Goal: Transaction & Acquisition: Purchase product/service

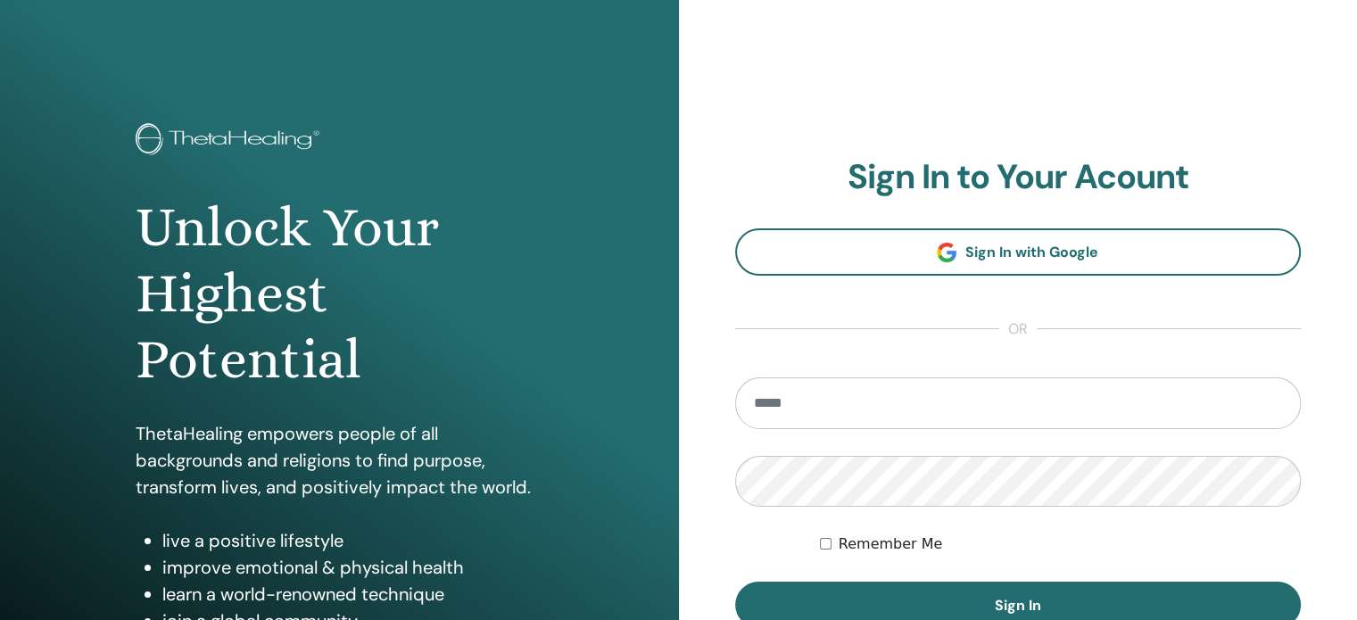
click at [785, 406] on input "email" at bounding box center [1018, 404] width 567 height 52
type input "**********"
click at [714, 504] on div "**********" at bounding box center [1018, 428] width 679 height 857
click at [735, 582] on button "Sign In" at bounding box center [1018, 605] width 567 height 46
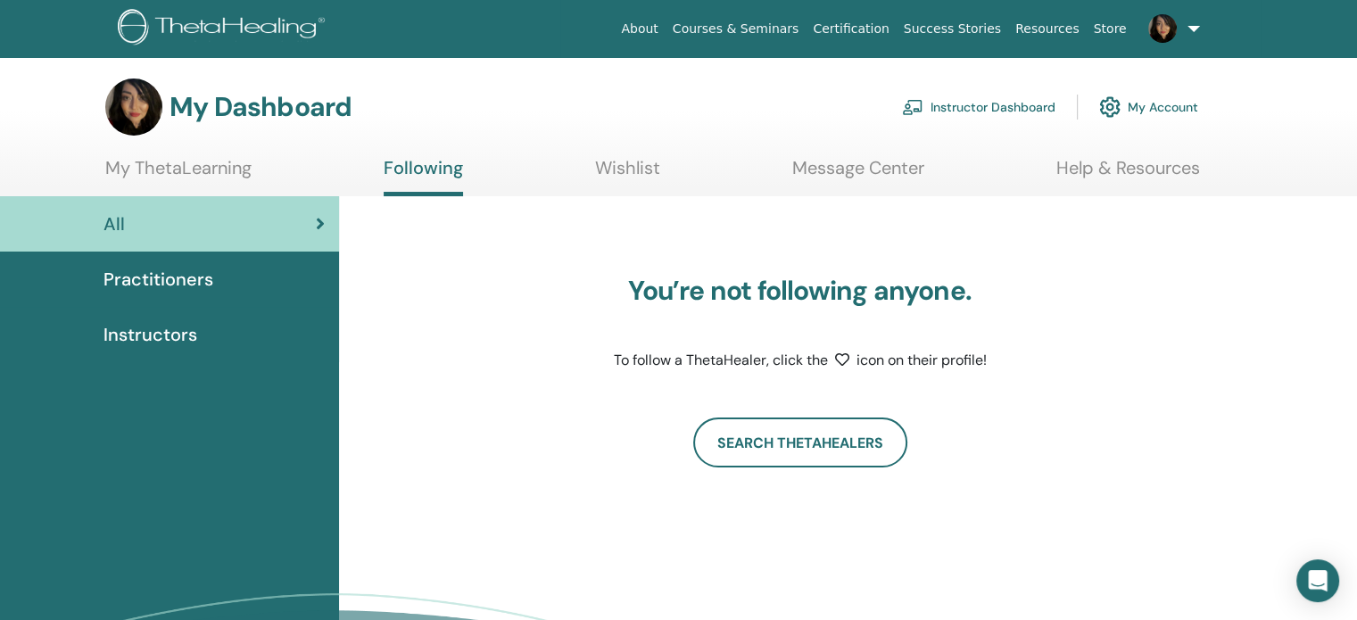
click at [192, 326] on span "Instructors" at bounding box center [151, 334] width 94 height 27
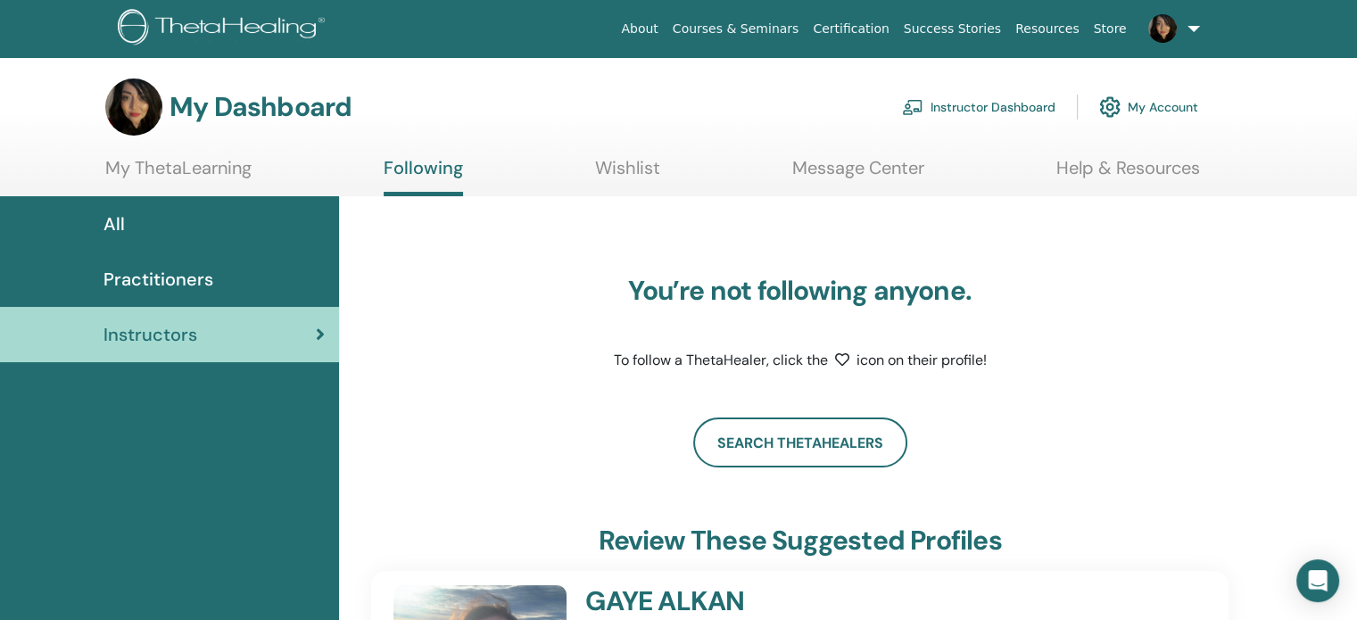
click at [995, 102] on link "Instructor Dashboard" at bounding box center [979, 106] width 154 height 39
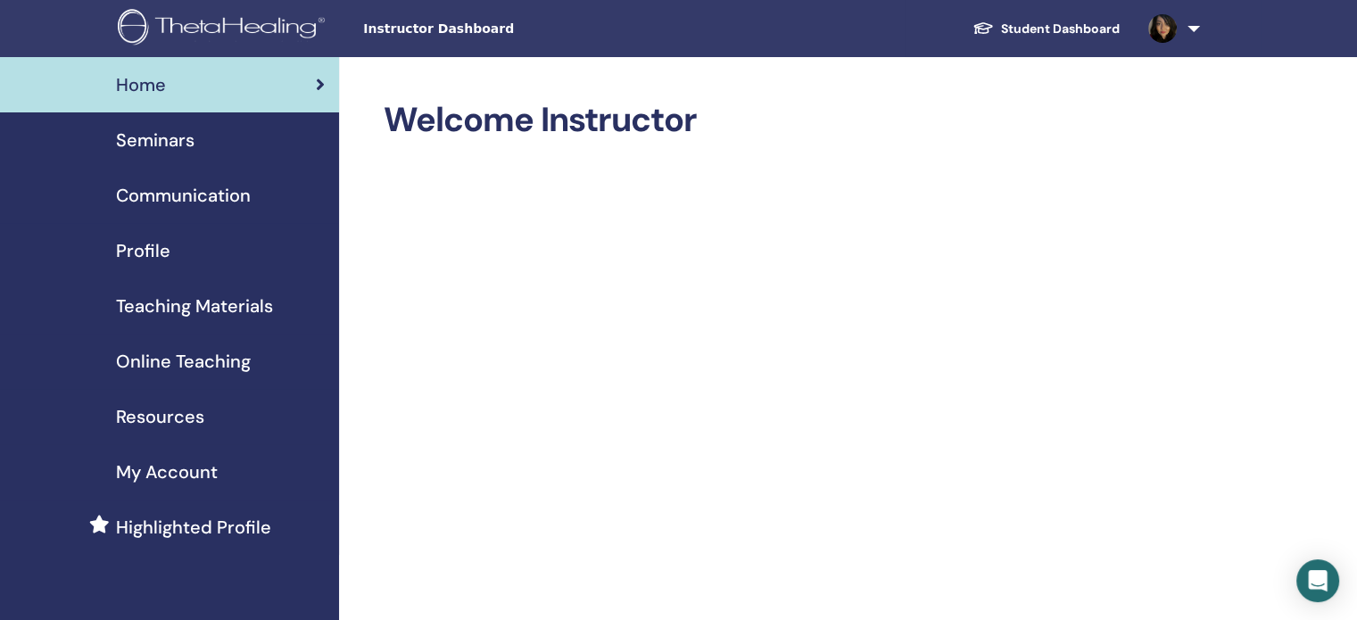
click at [190, 363] on span "Online Teaching" at bounding box center [183, 361] width 135 height 27
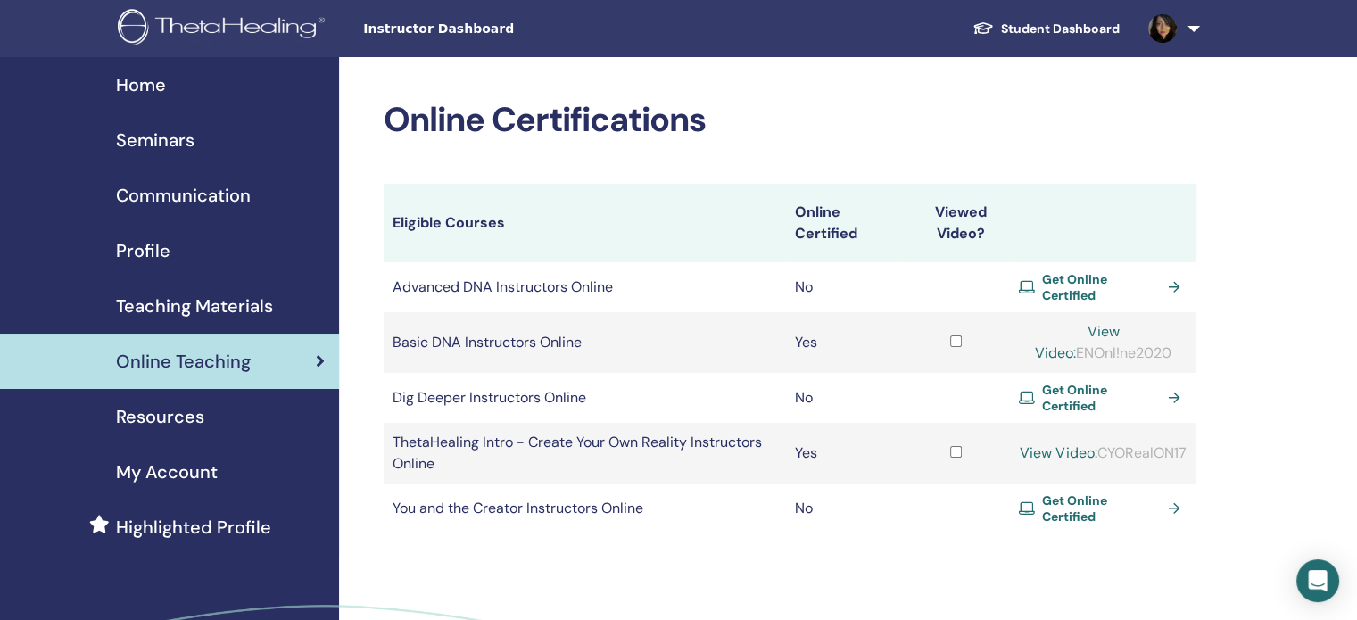
click at [1071, 283] on span "Get Online Certified" at bounding box center [1102, 287] width 120 height 32
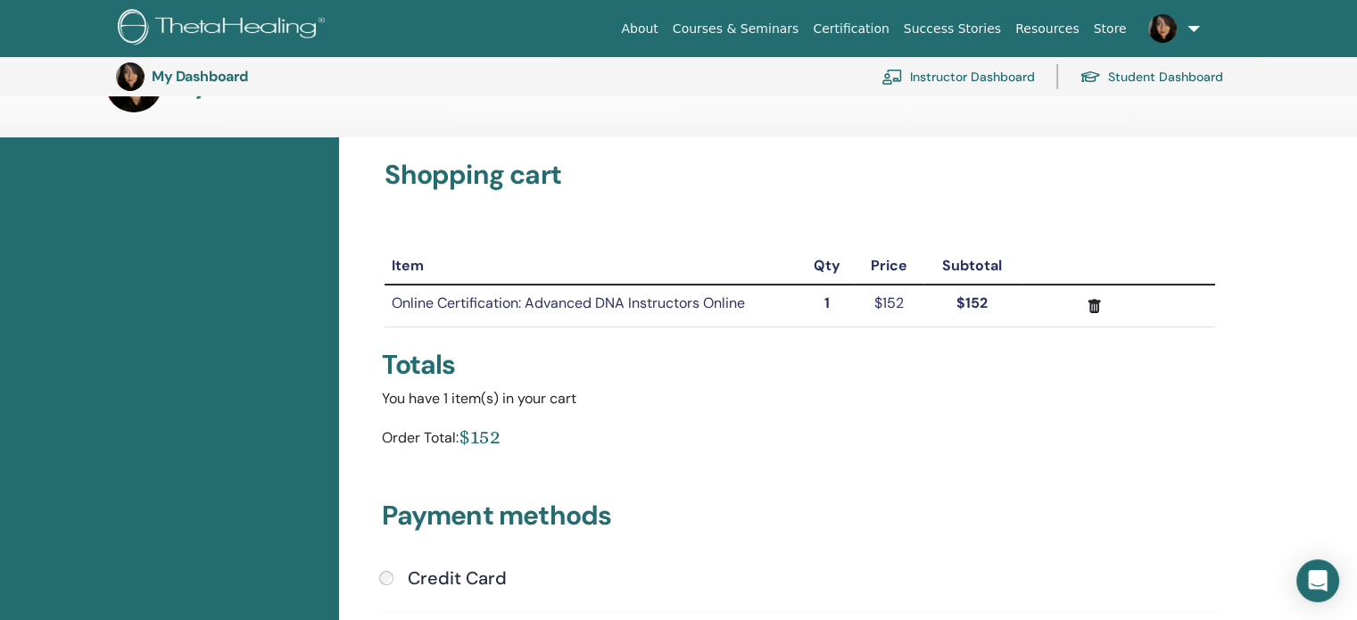
scroll to position [218, 0]
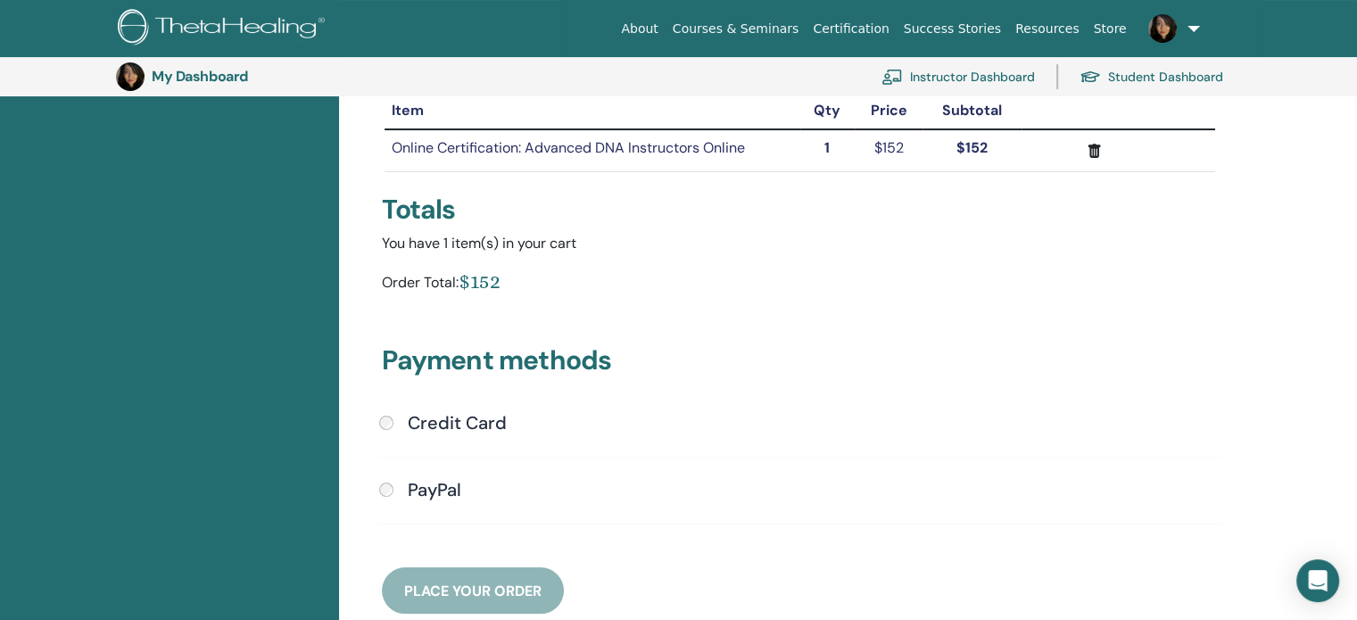
click at [421, 421] on h4 "Credit Card" at bounding box center [457, 422] width 99 height 21
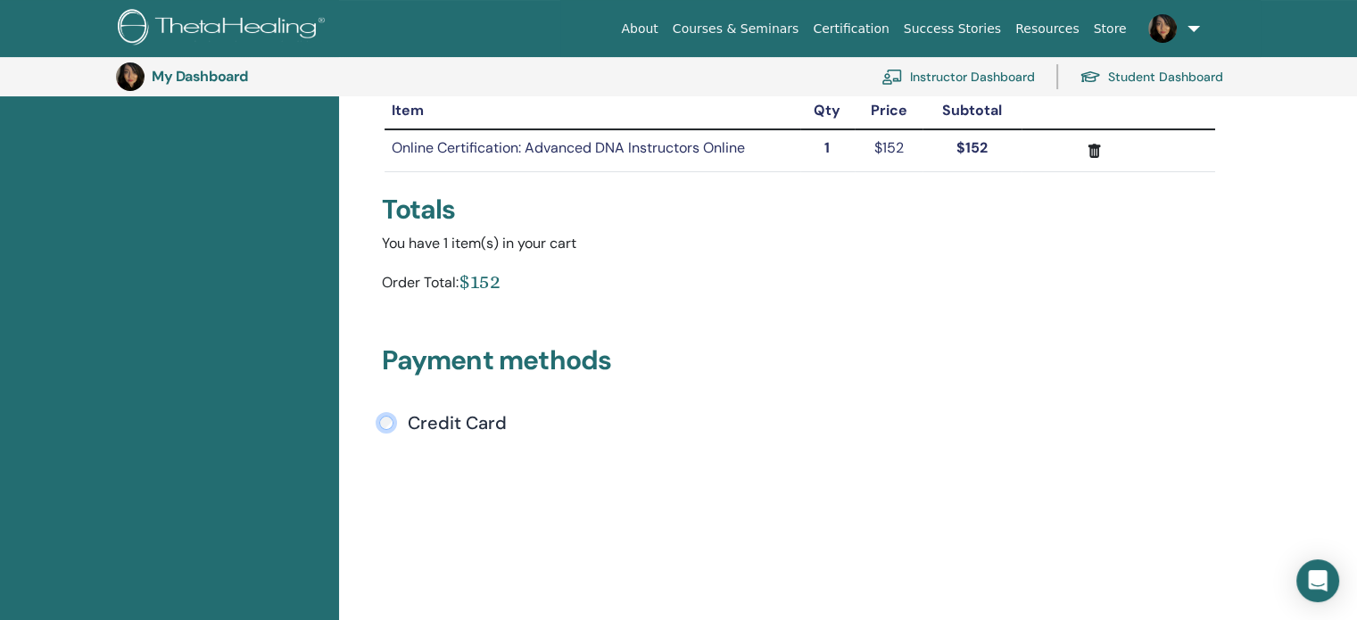
scroll to position [0, 0]
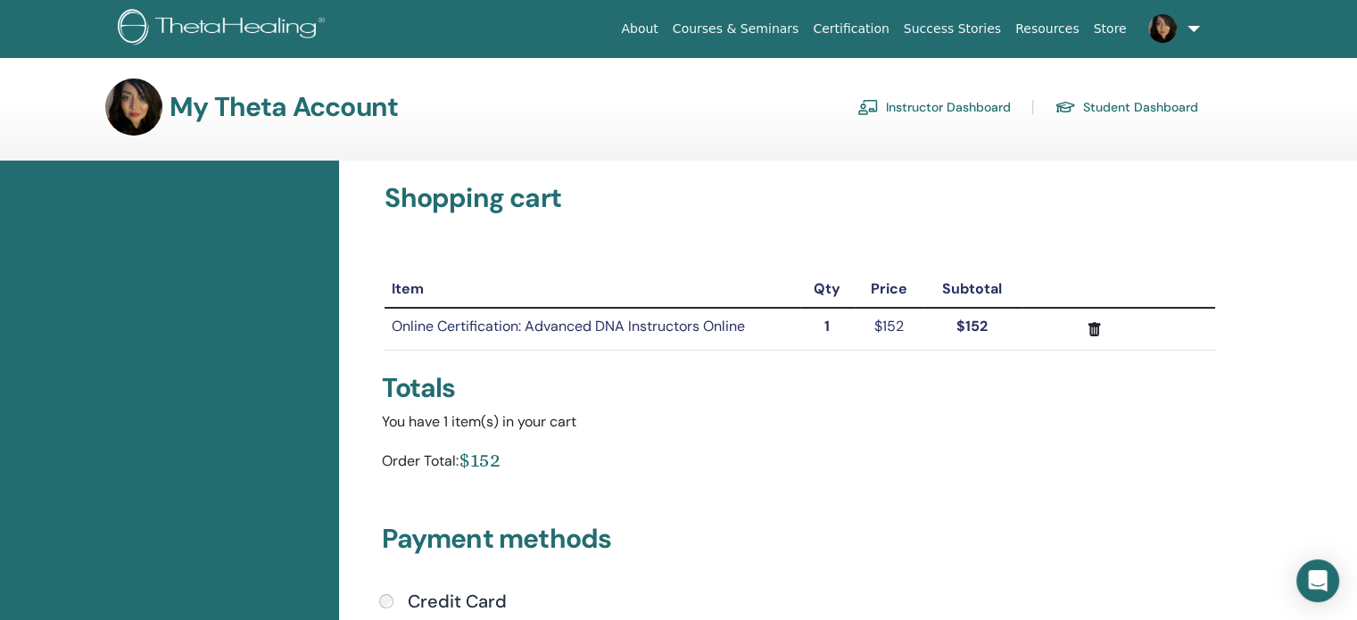
click at [965, 107] on link "Instructor Dashboard" at bounding box center [935, 107] width 154 height 29
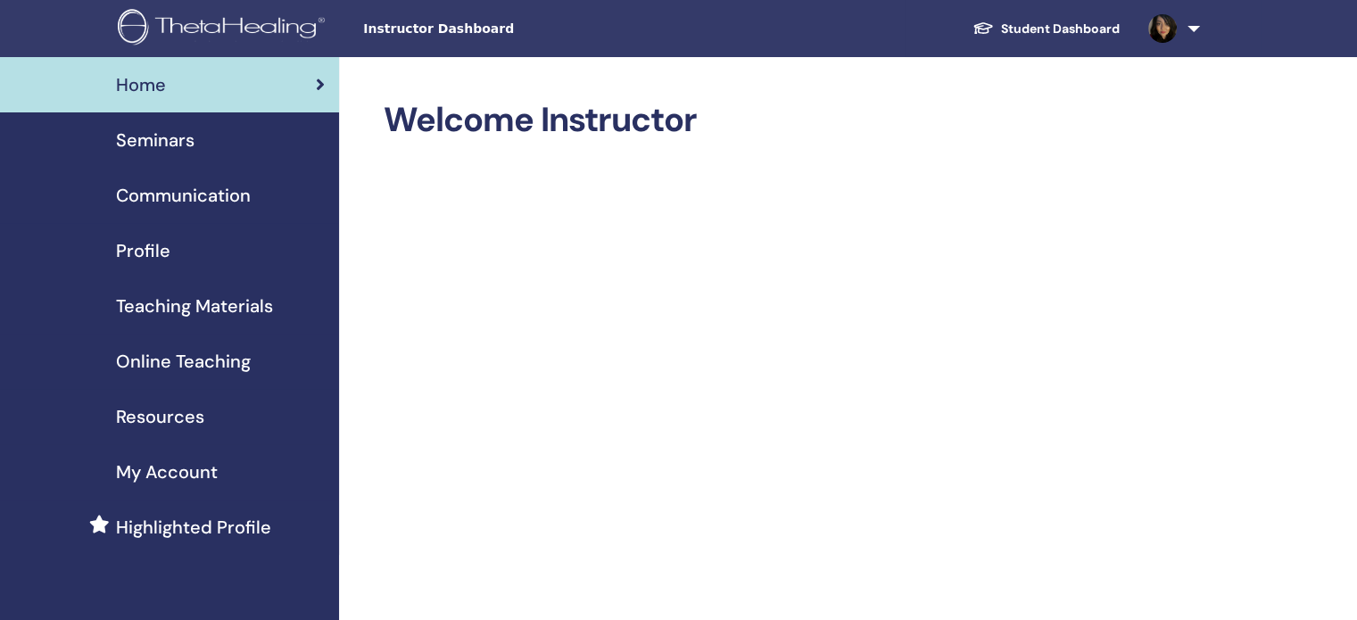
click at [183, 308] on span "Teaching Materials" at bounding box center [194, 306] width 157 height 27
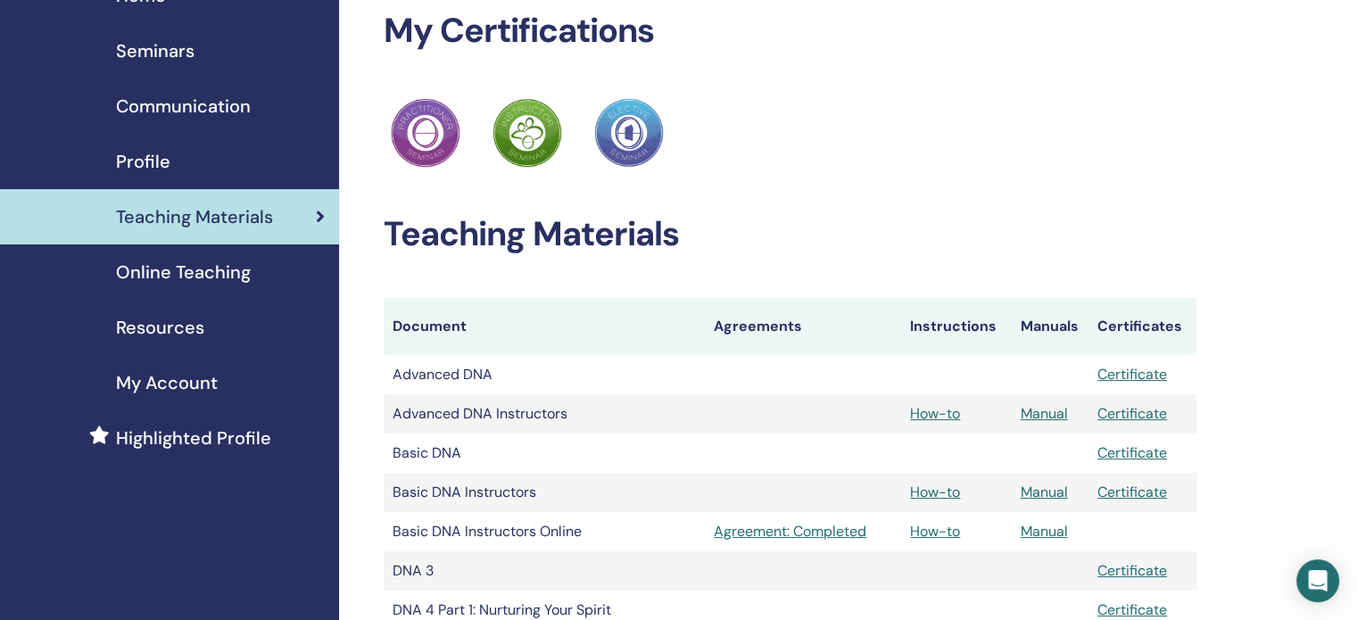
scroll to position [178, 0]
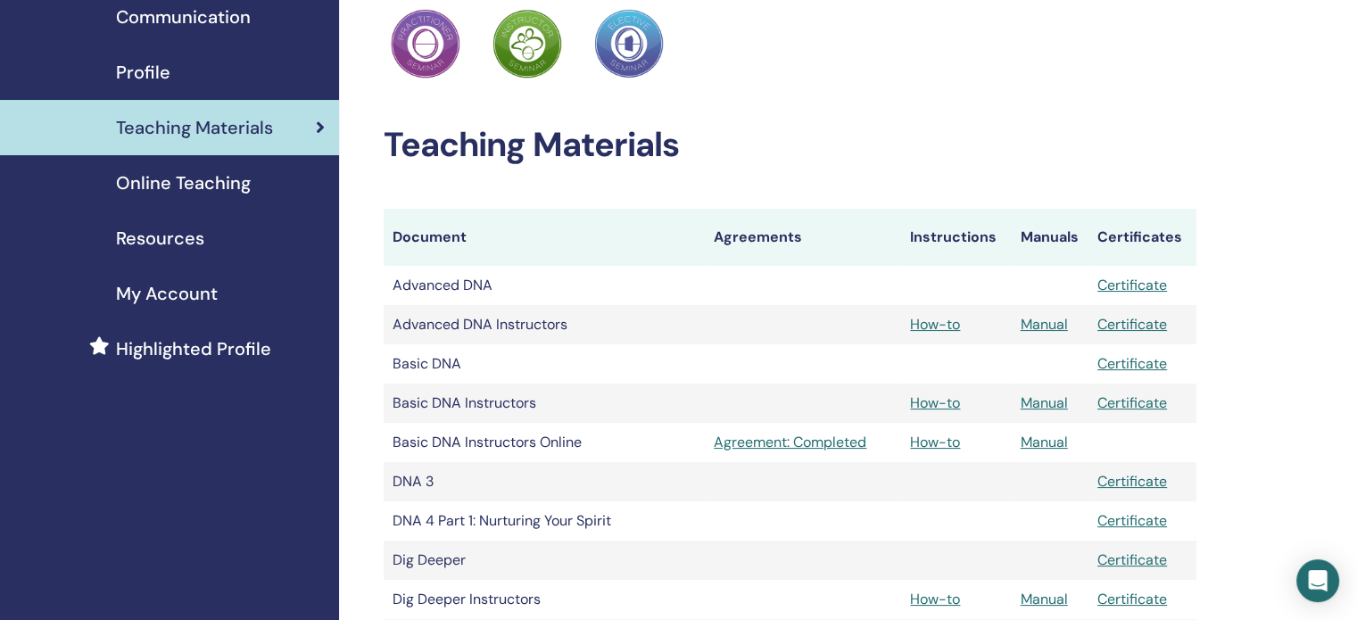
click at [211, 180] on span "Online Teaching" at bounding box center [183, 183] width 135 height 27
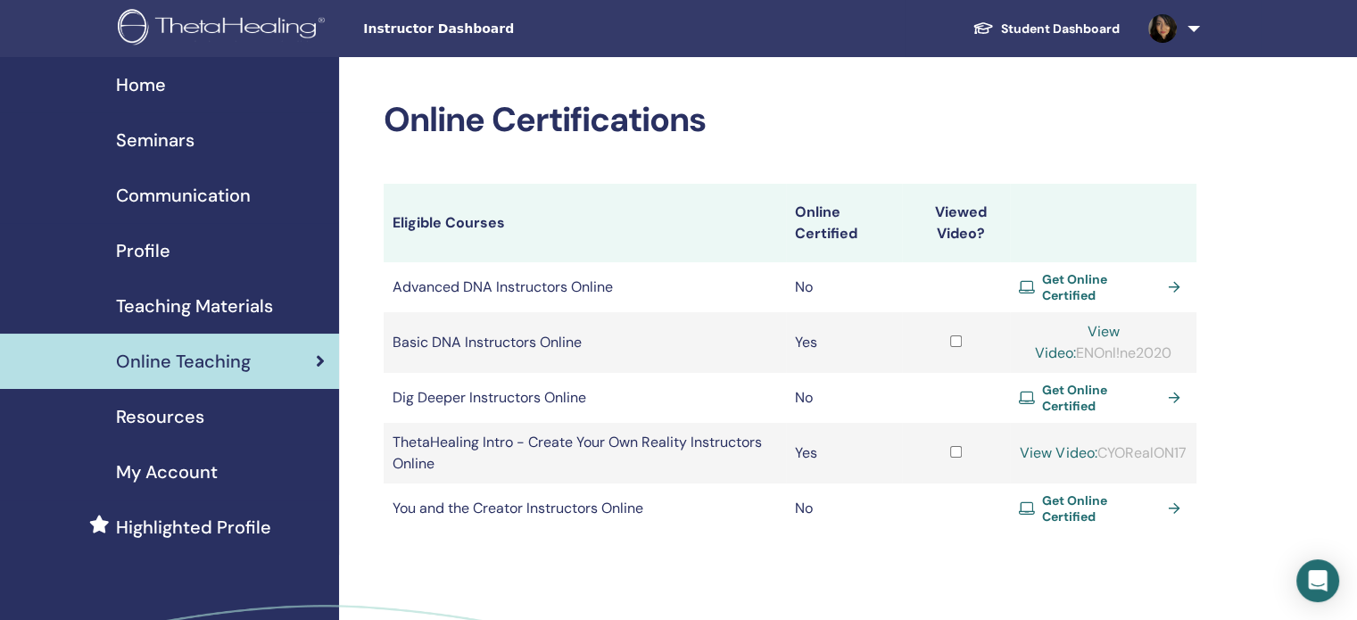
click at [219, 305] on span "Teaching Materials" at bounding box center [194, 306] width 157 height 27
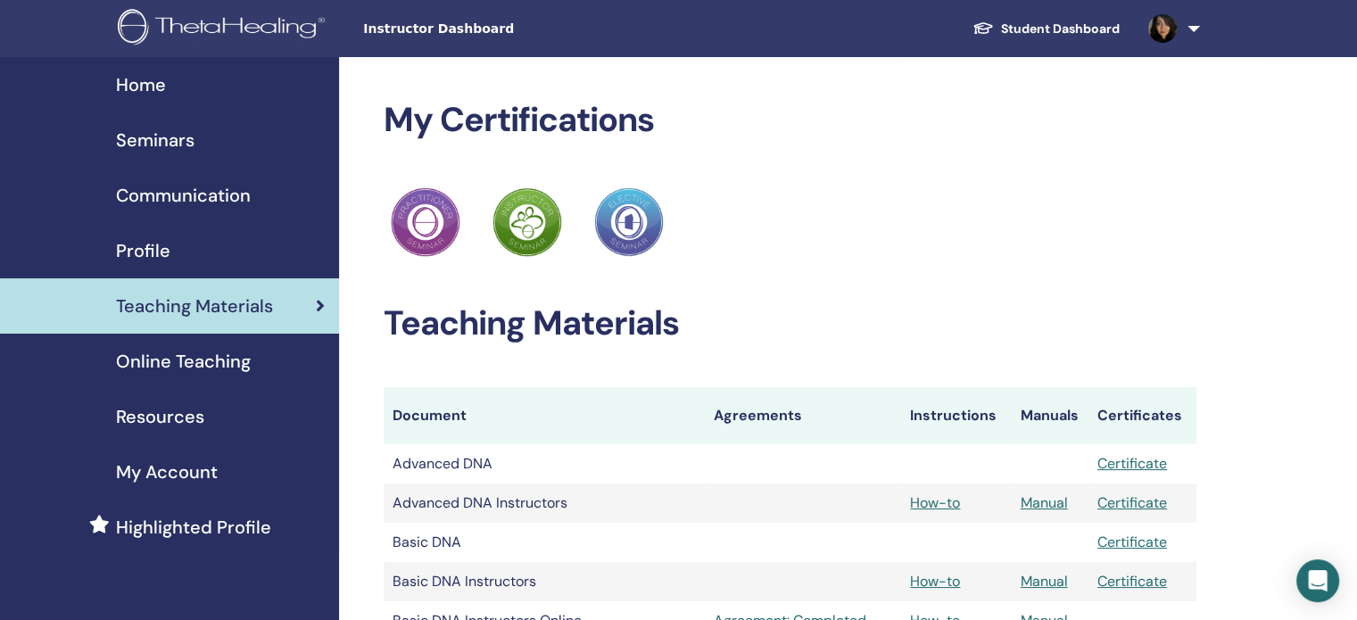
click at [435, 25] on span "Instructor Dashboard" at bounding box center [497, 29] width 268 height 19
click at [136, 88] on span "Home" at bounding box center [141, 84] width 50 height 27
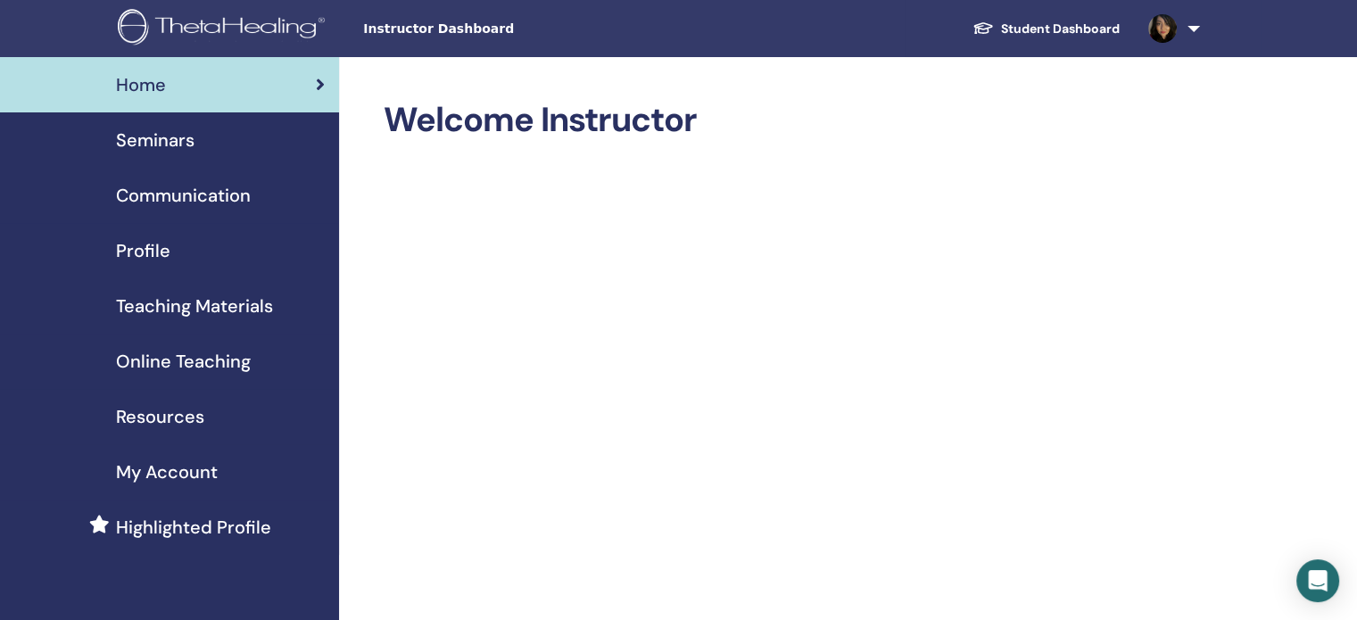
click at [203, 364] on span "Online Teaching" at bounding box center [183, 361] width 135 height 27
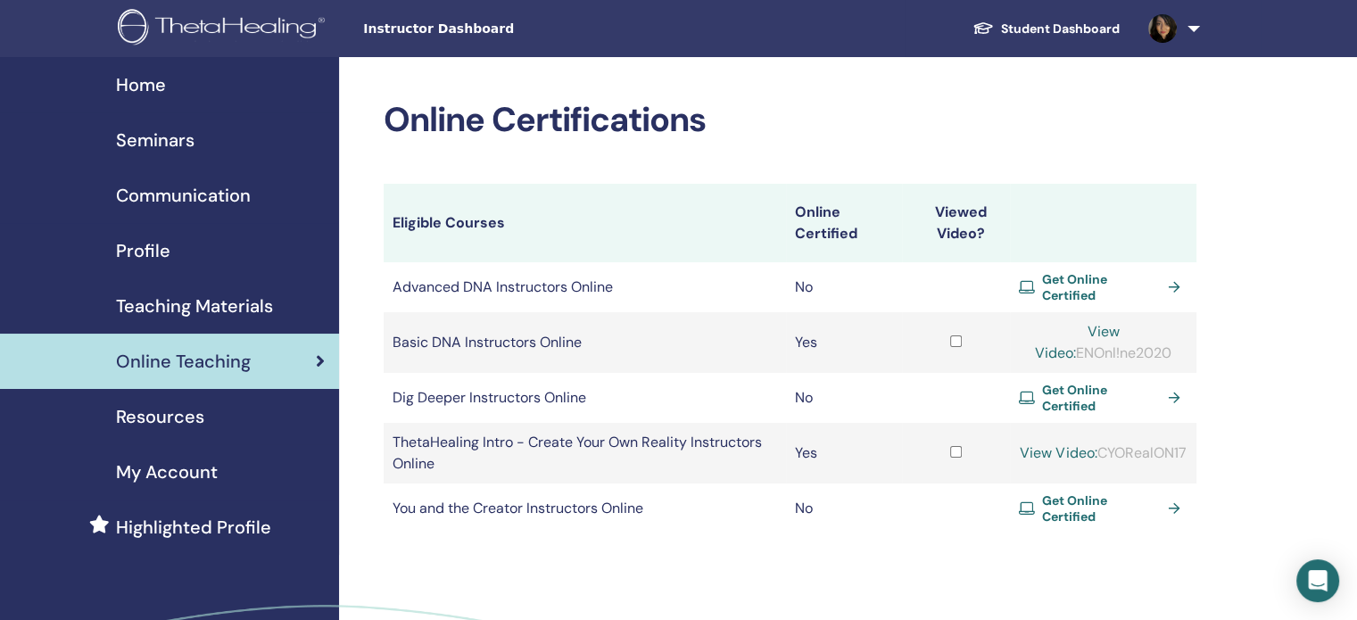
click at [200, 315] on span "Teaching Materials" at bounding box center [194, 306] width 157 height 27
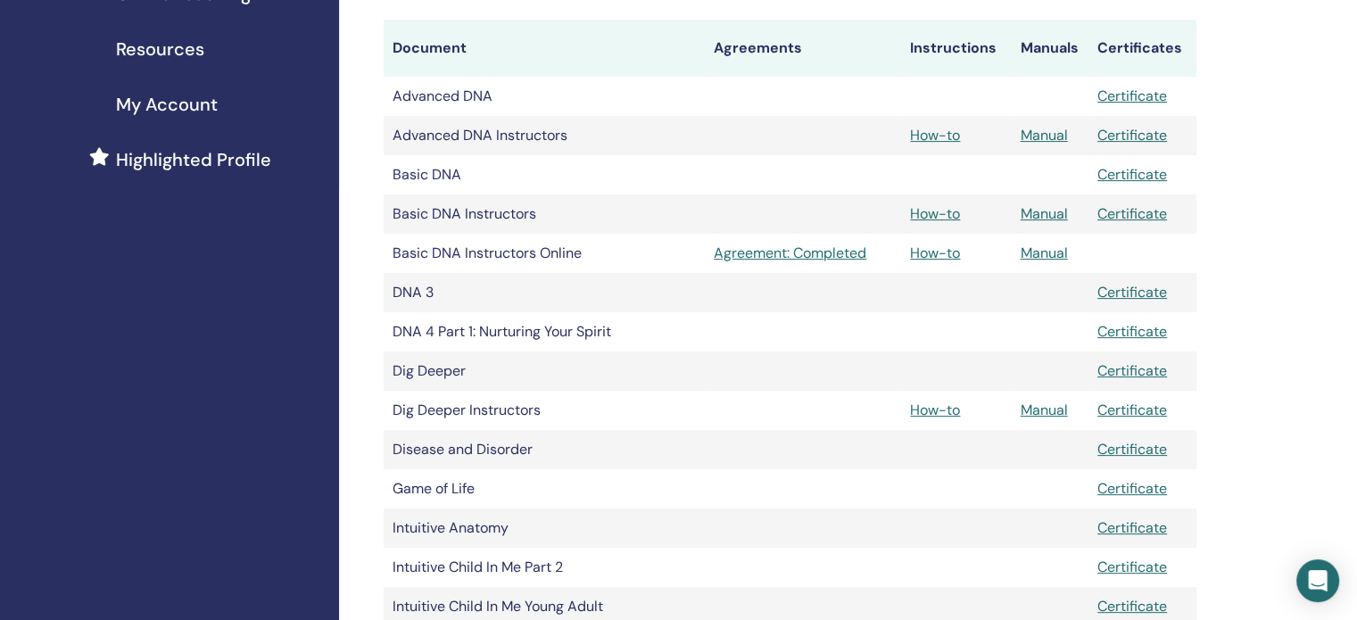
scroll to position [178, 0]
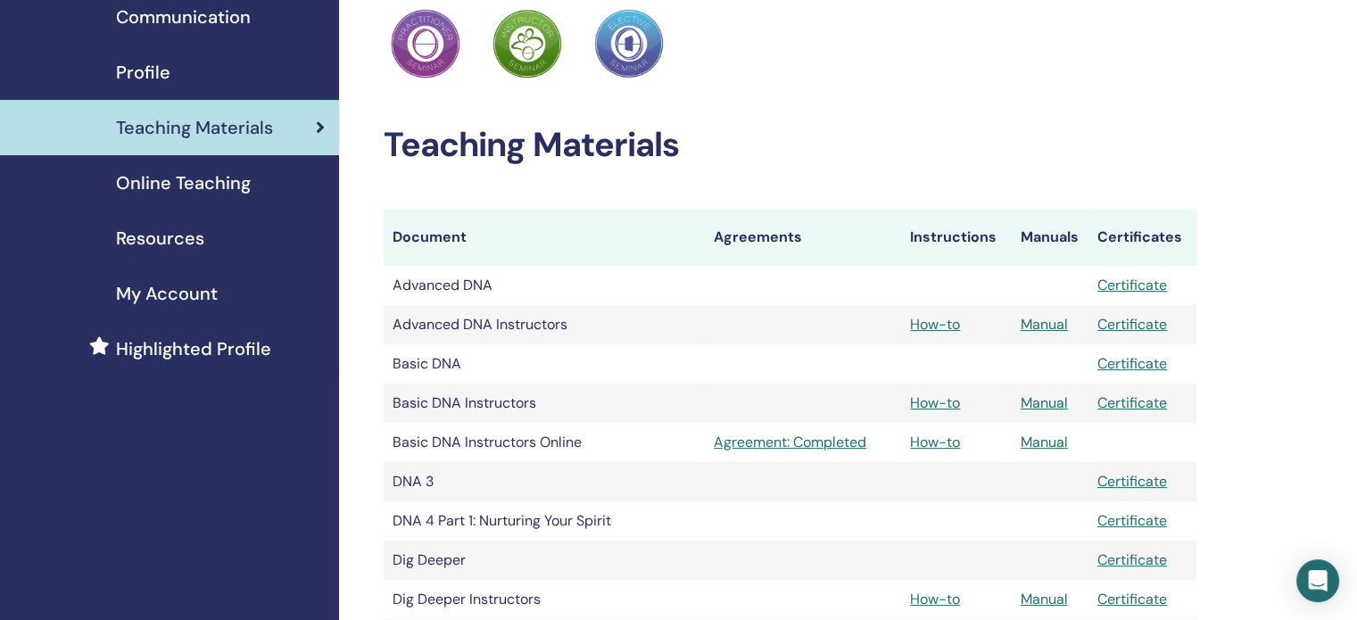
click at [166, 235] on span "Resources" at bounding box center [160, 238] width 88 height 27
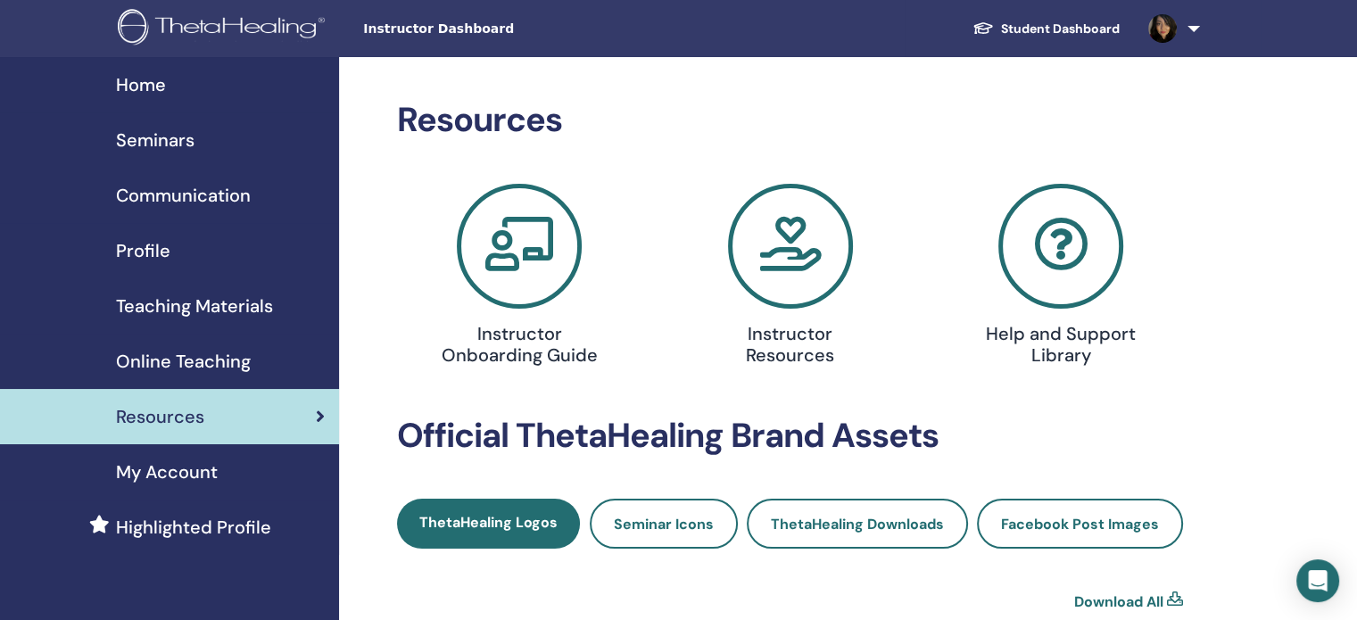
click at [785, 245] on icon at bounding box center [790, 246] width 125 height 125
click at [175, 456] on link "My Account" at bounding box center [169, 471] width 339 height 55
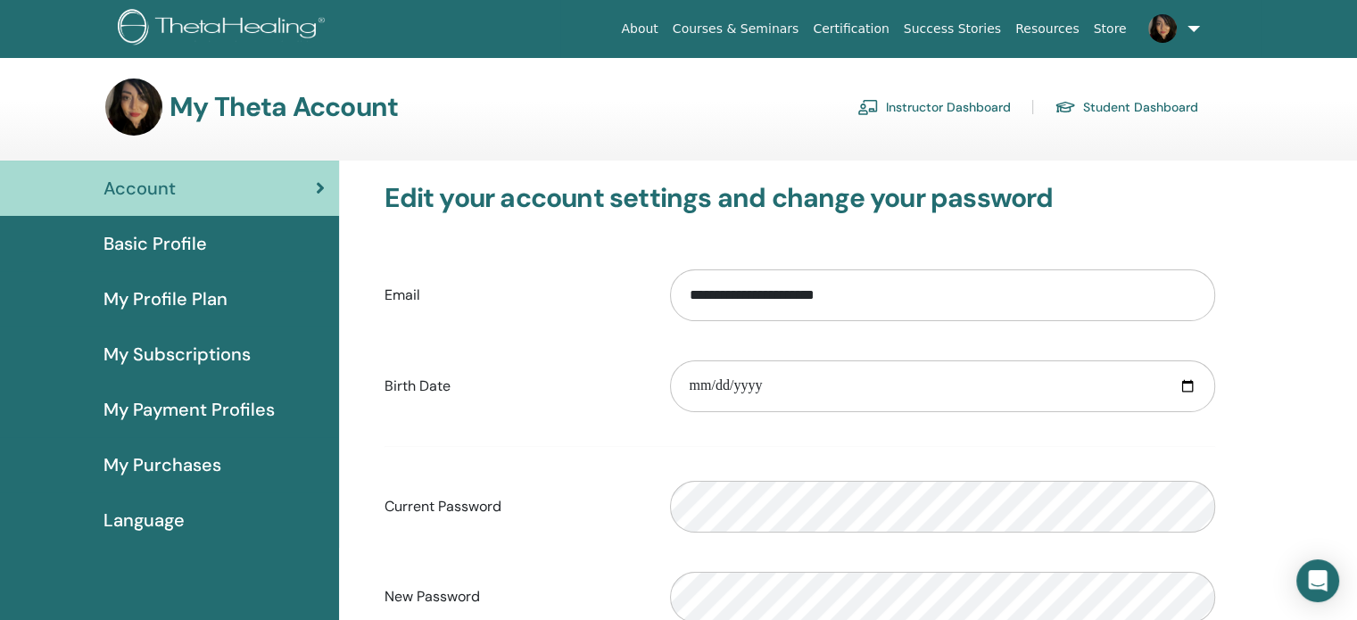
click at [255, 33] on img at bounding box center [224, 29] width 213 height 40
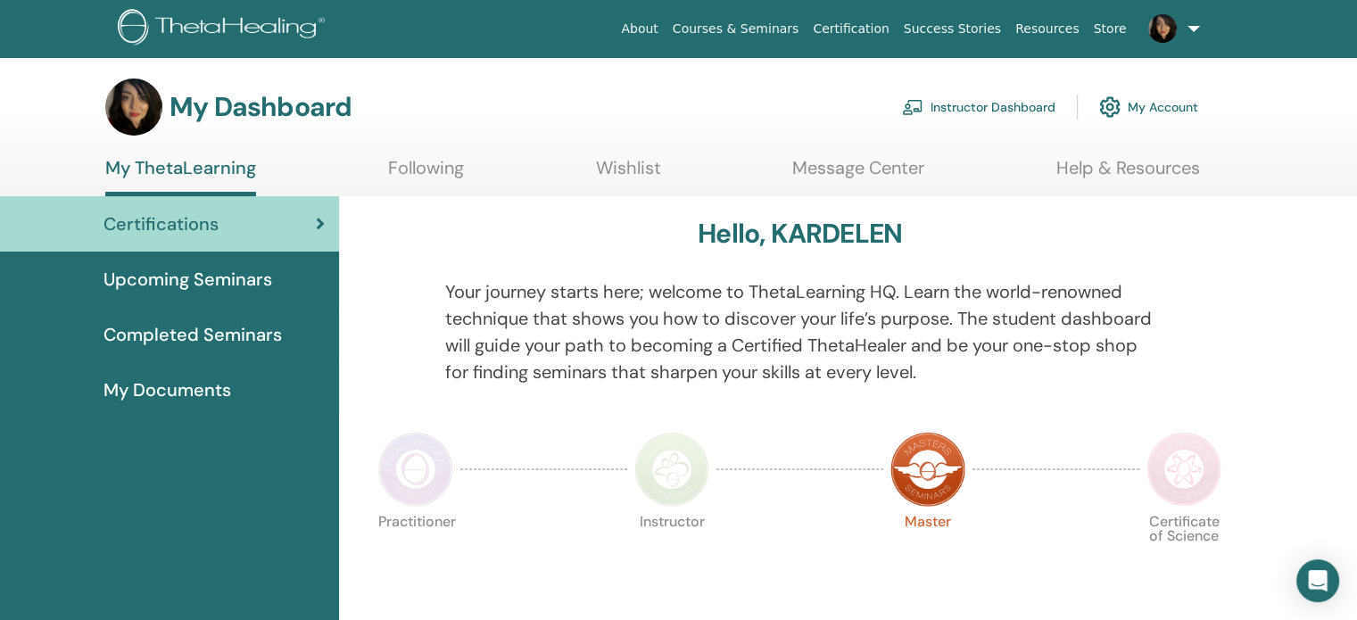
click at [975, 111] on link "Instructor Dashboard" at bounding box center [979, 106] width 154 height 39
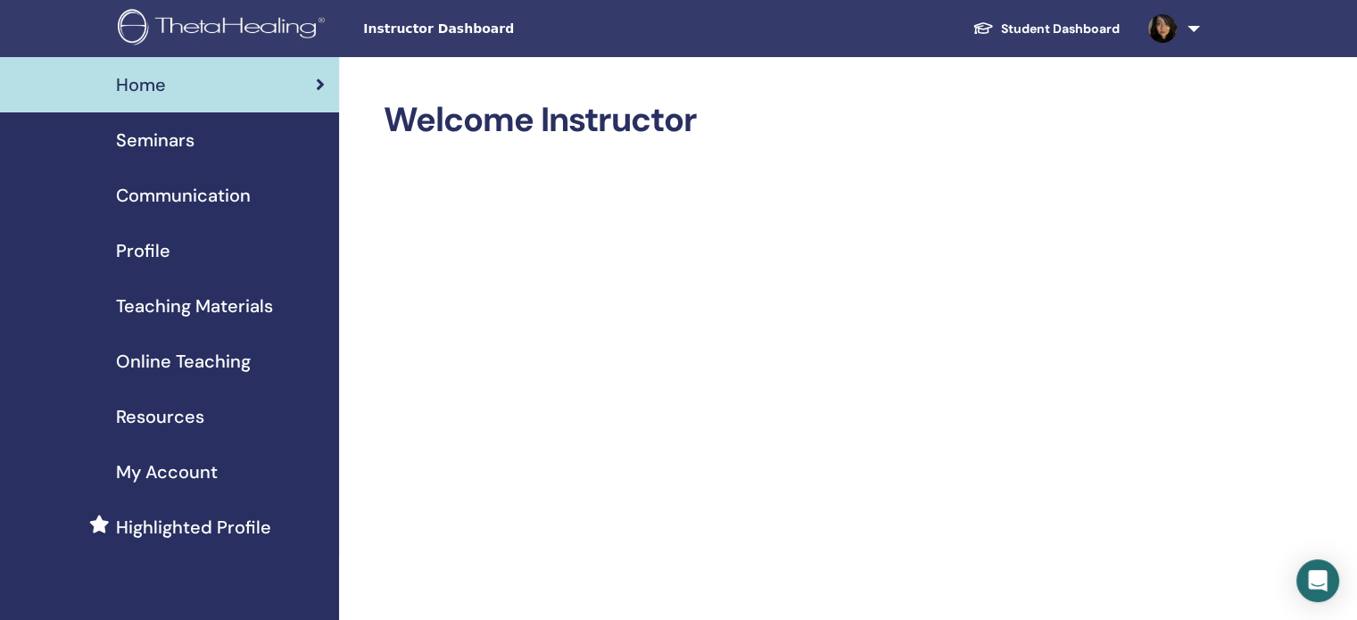
click at [218, 306] on span "Teaching Materials" at bounding box center [194, 306] width 157 height 27
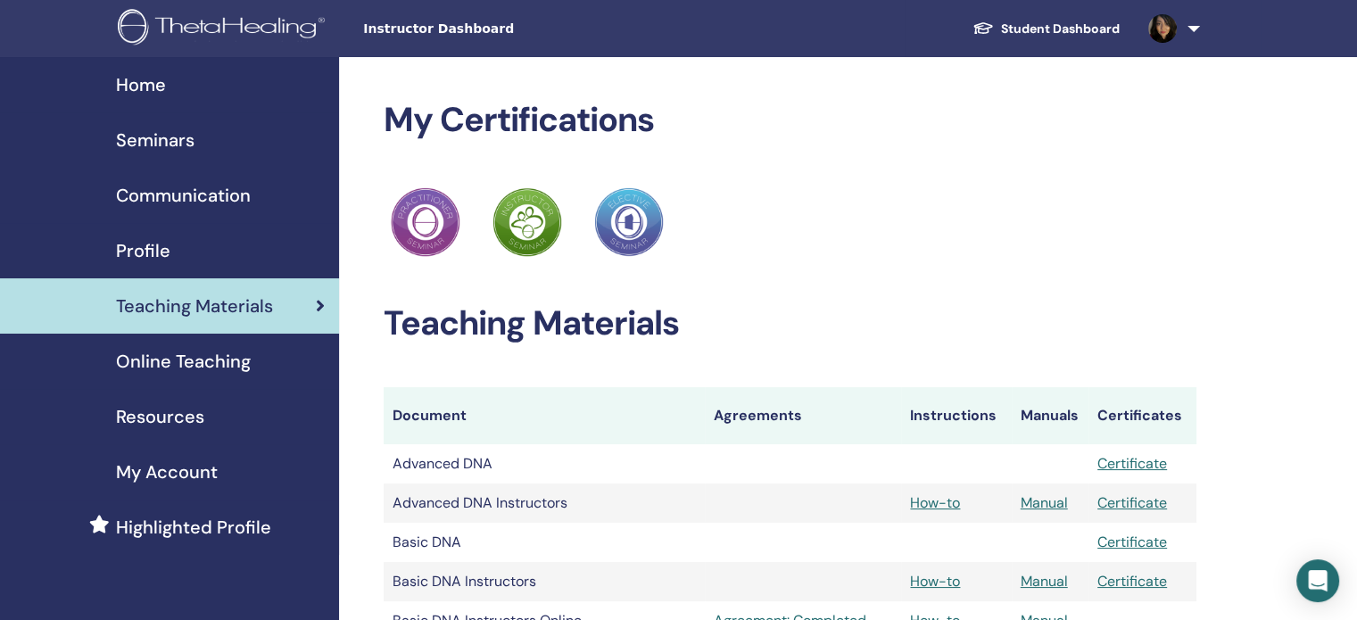
click at [163, 420] on span "Resources" at bounding box center [160, 416] width 88 height 27
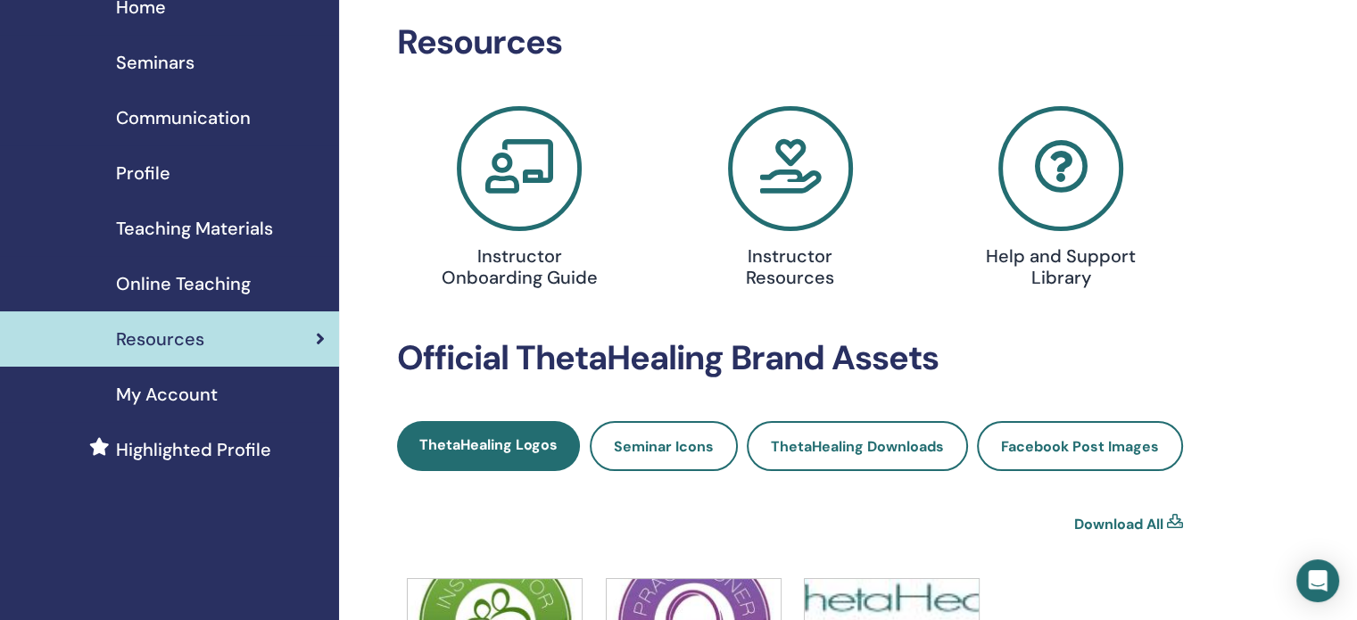
scroll to position [178, 0]
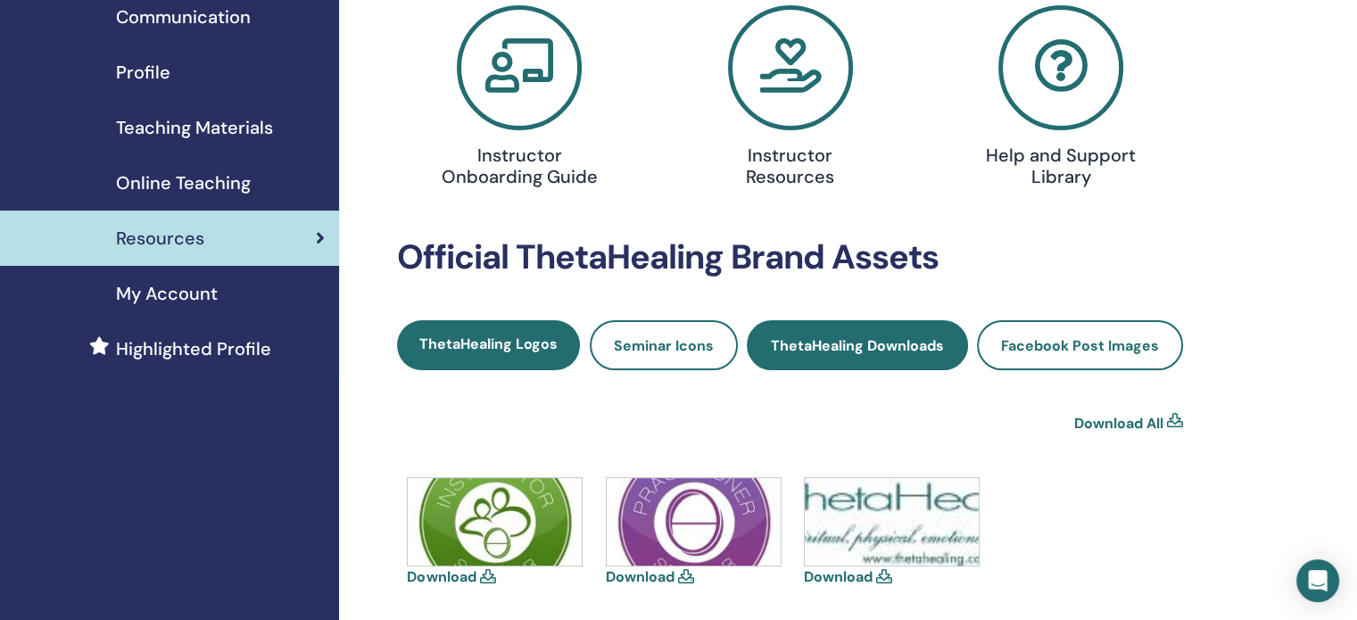
click at [852, 361] on link "ThetaHealing Downloads" at bounding box center [857, 345] width 221 height 50
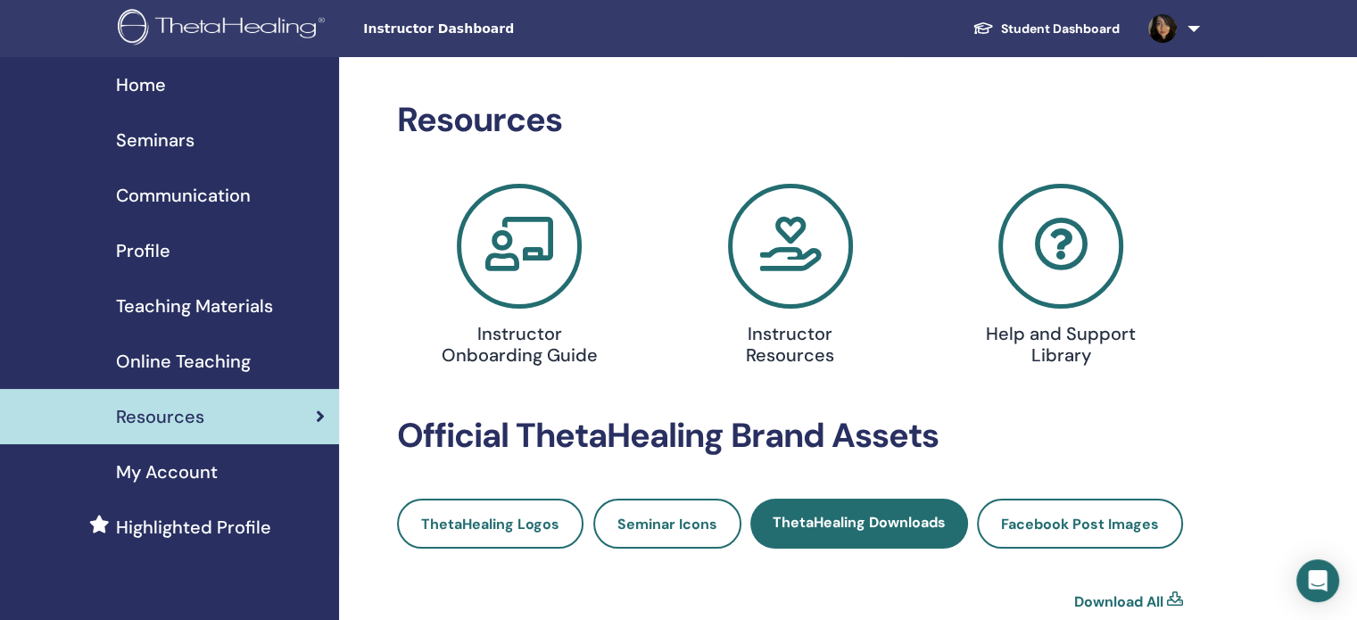
click at [1057, 21] on link "Student Dashboard" at bounding box center [1047, 28] width 176 height 33
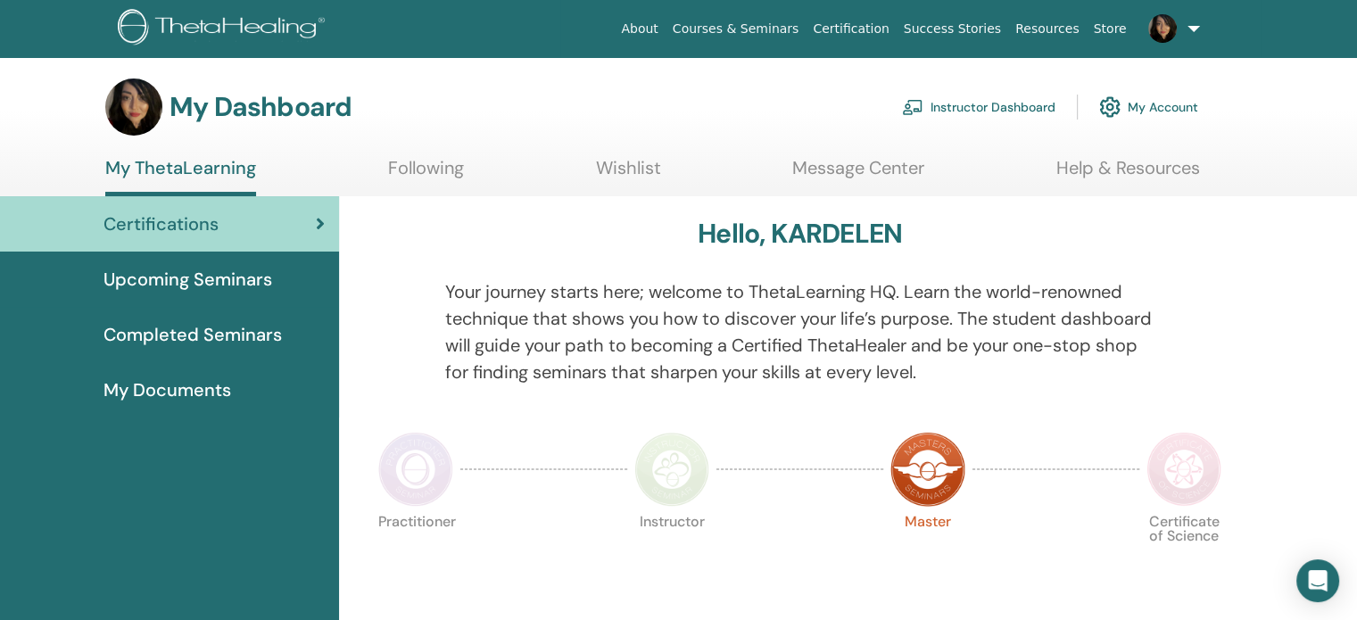
click at [983, 111] on link "Instructor Dashboard" at bounding box center [979, 106] width 154 height 39
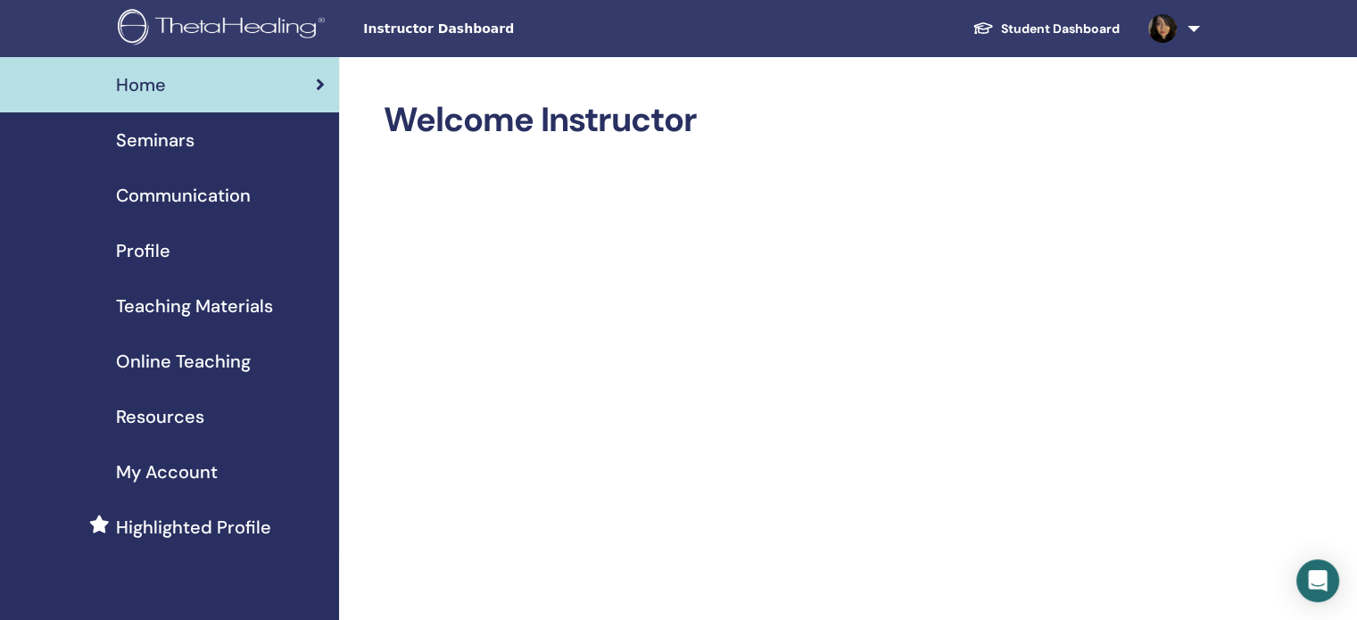
click at [162, 417] on span "Resources" at bounding box center [160, 416] width 88 height 27
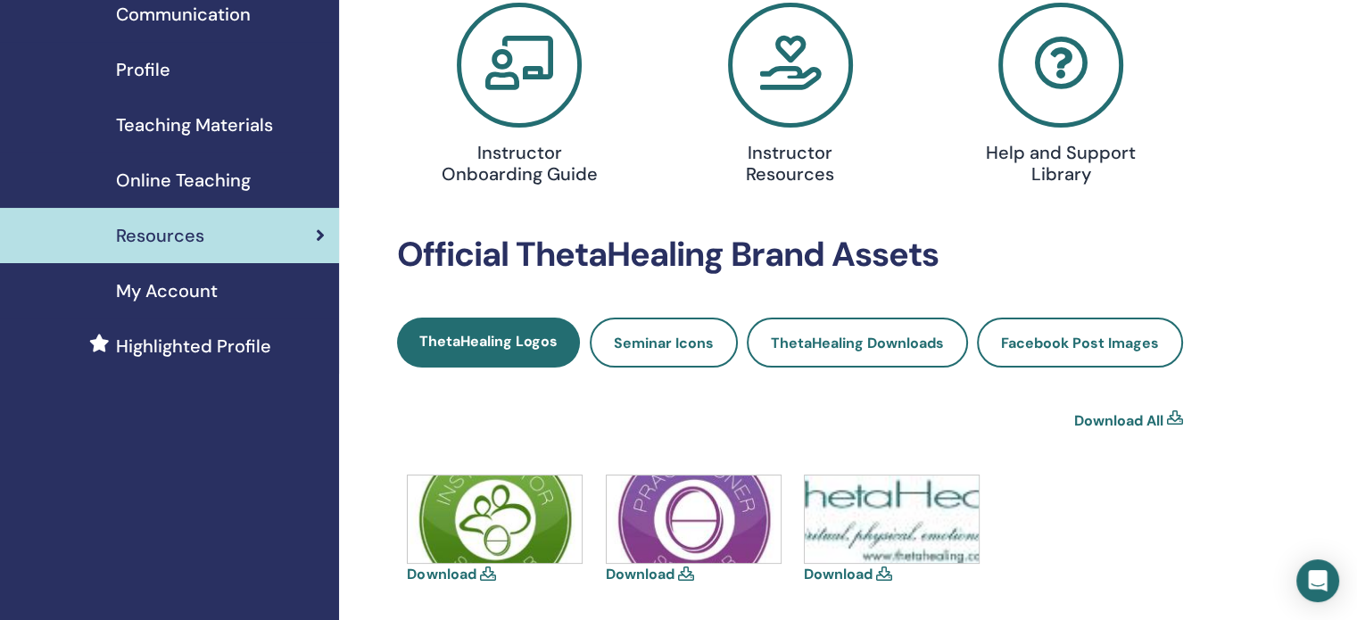
scroll to position [178, 0]
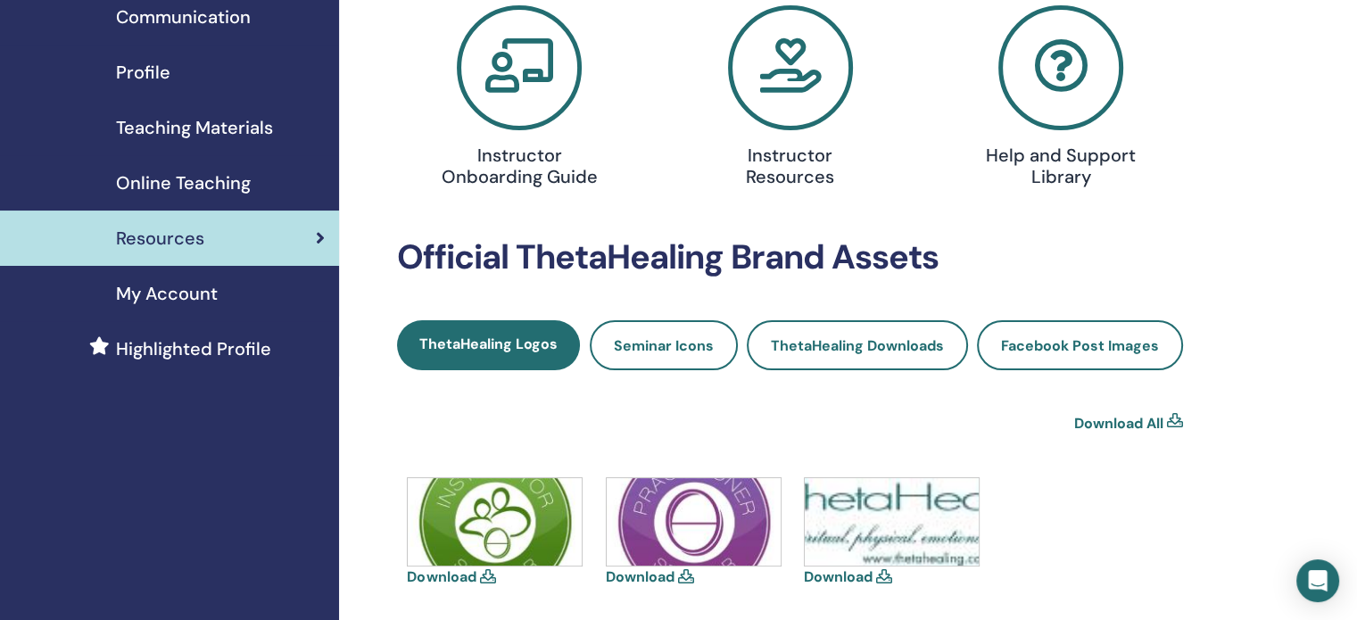
click at [136, 298] on span "My Account" at bounding box center [167, 293] width 102 height 27
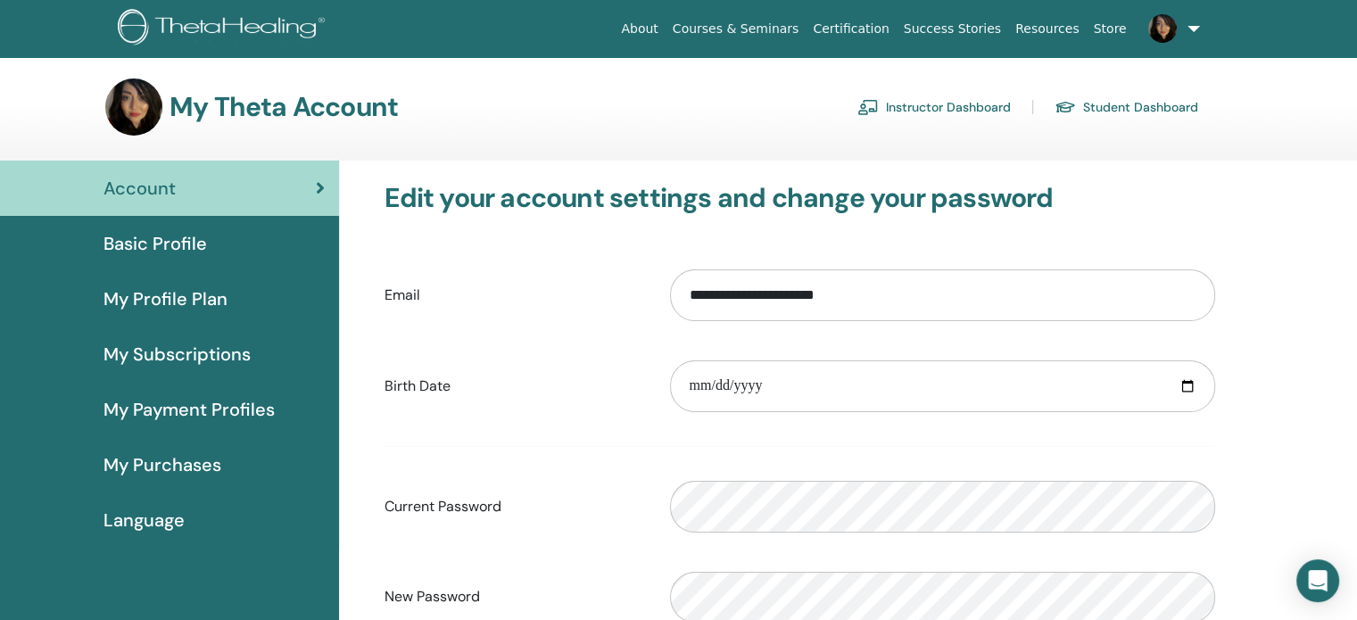
click at [939, 102] on link "Instructor Dashboard" at bounding box center [935, 107] width 154 height 29
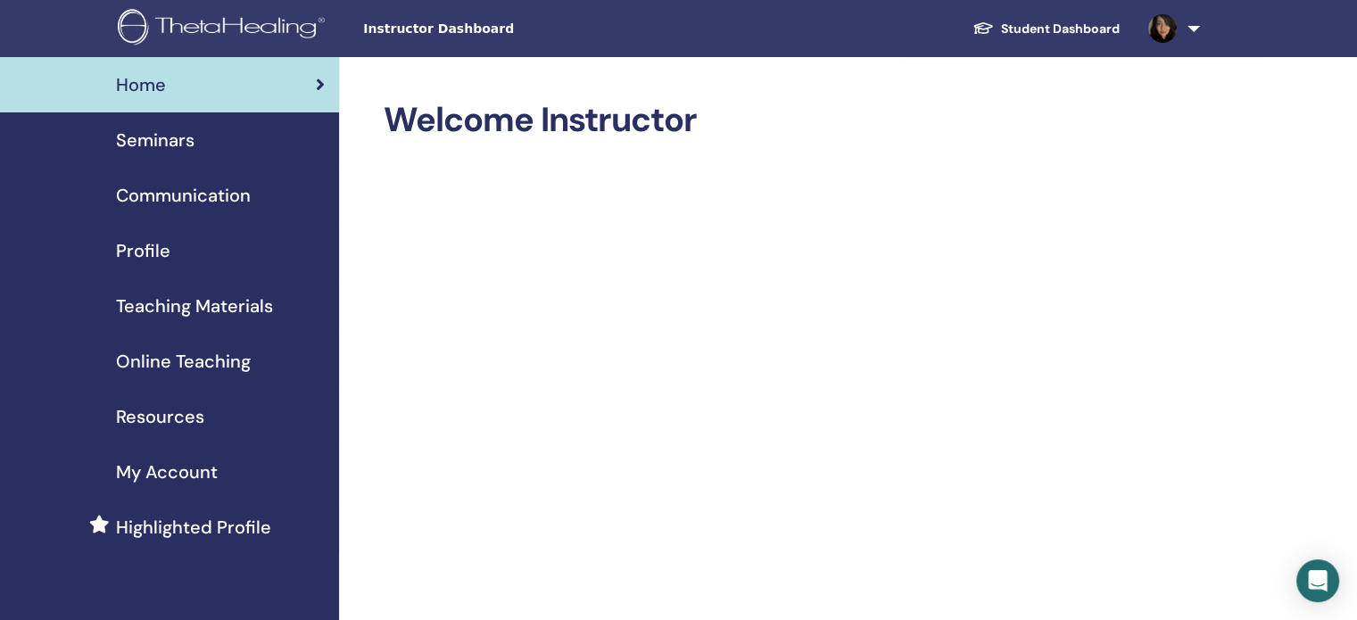
scroll to position [89, 0]
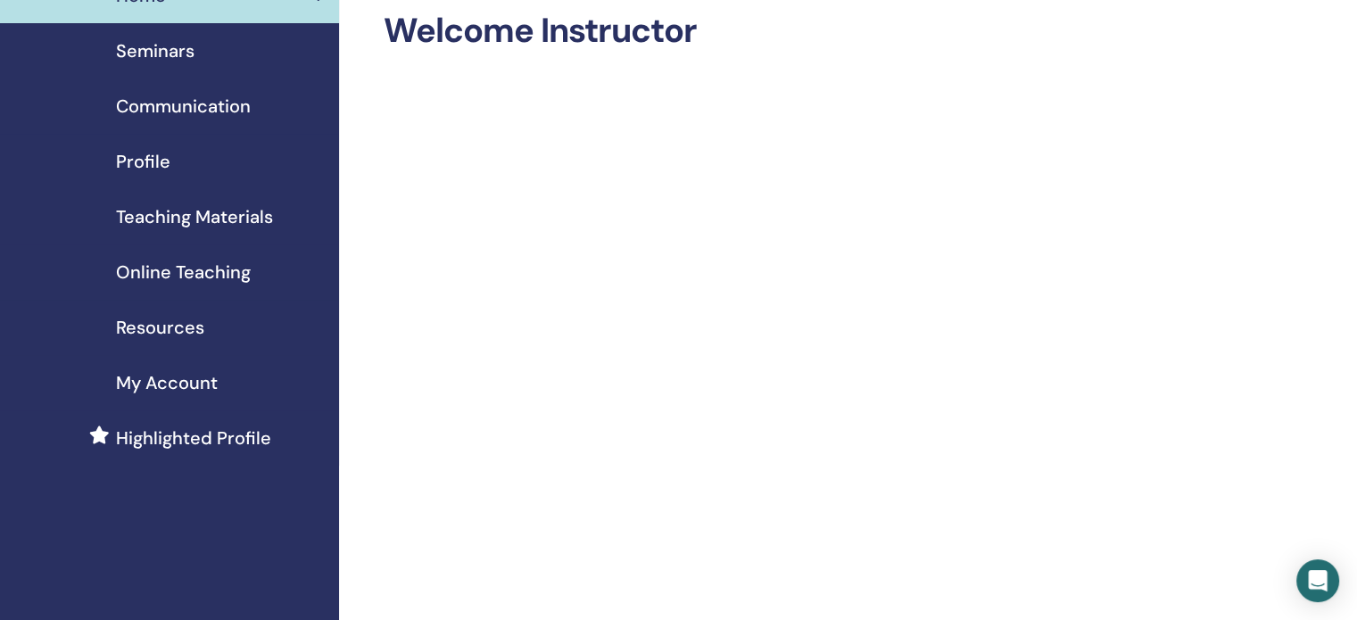
click at [164, 262] on span "Online Teaching" at bounding box center [183, 272] width 135 height 27
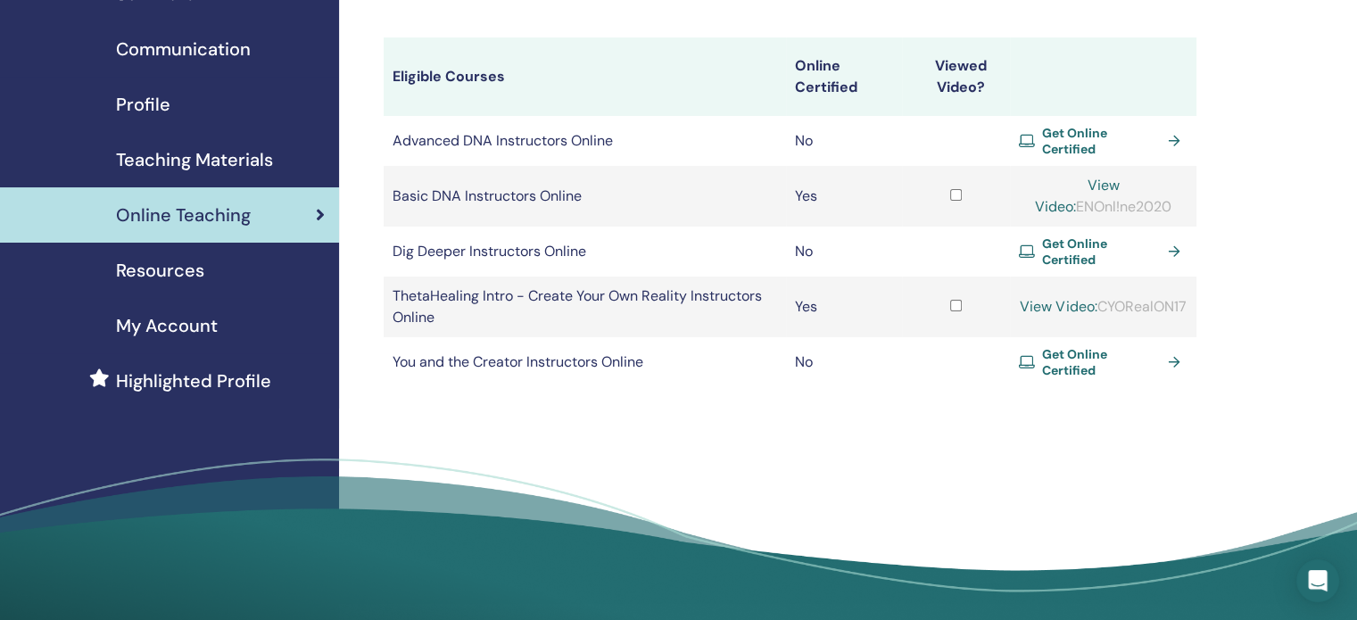
scroll to position [178, 0]
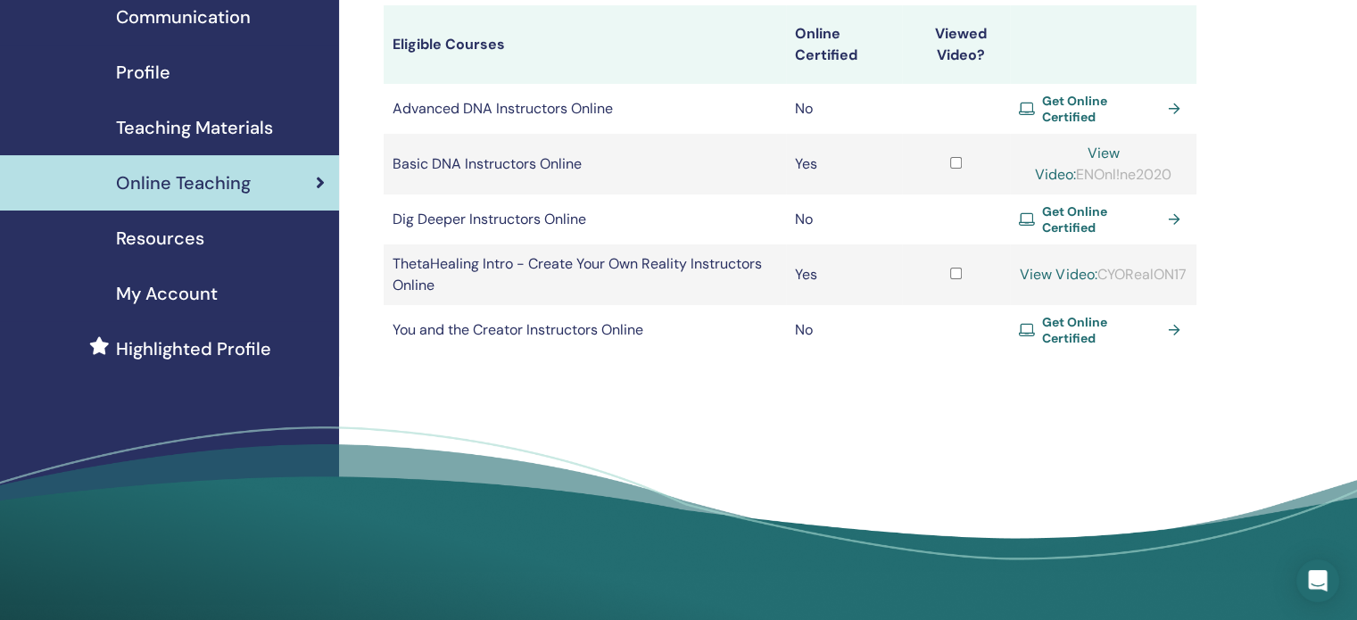
click at [1099, 98] on span "Get Online Certified" at bounding box center [1102, 109] width 120 height 32
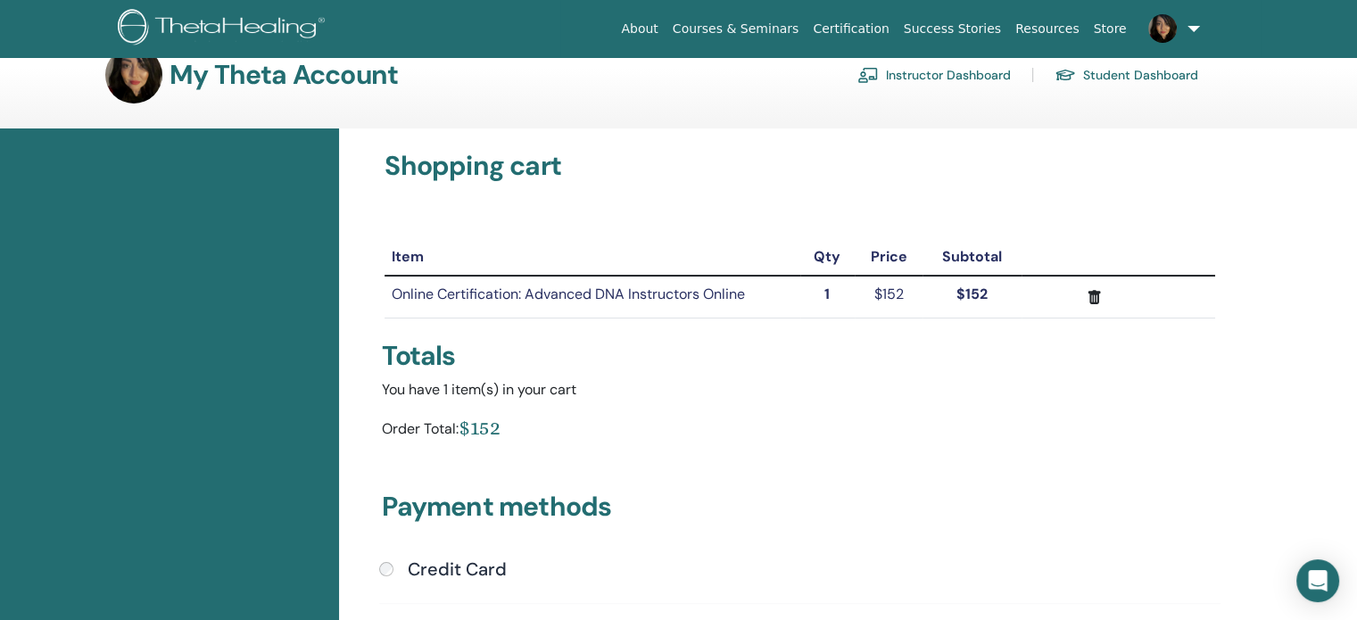
scroll to position [89, 0]
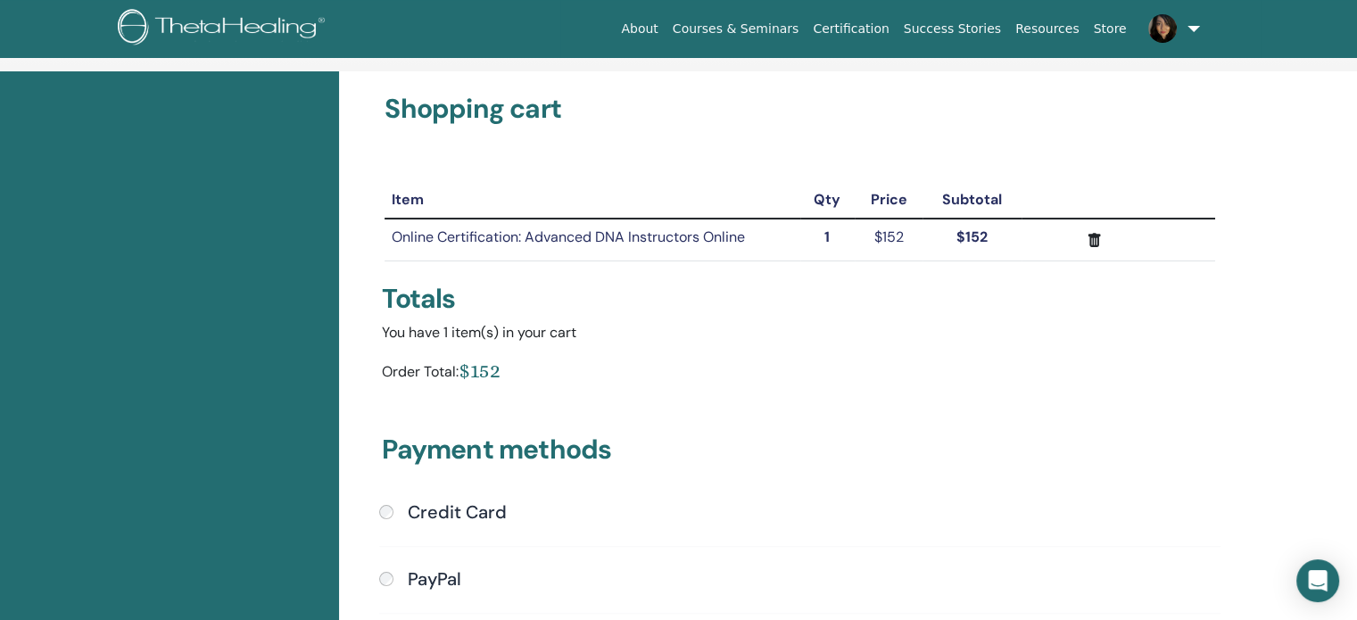
click at [423, 511] on h4 "Credit Card" at bounding box center [457, 512] width 99 height 21
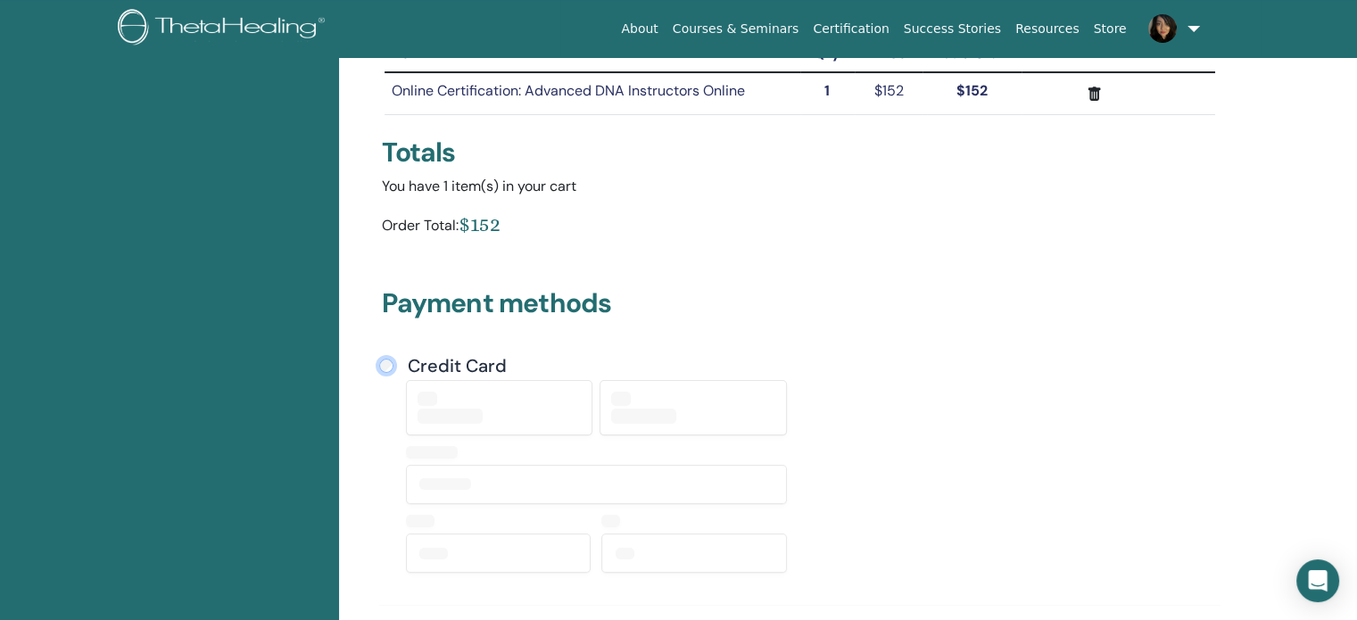
scroll to position [575, 0]
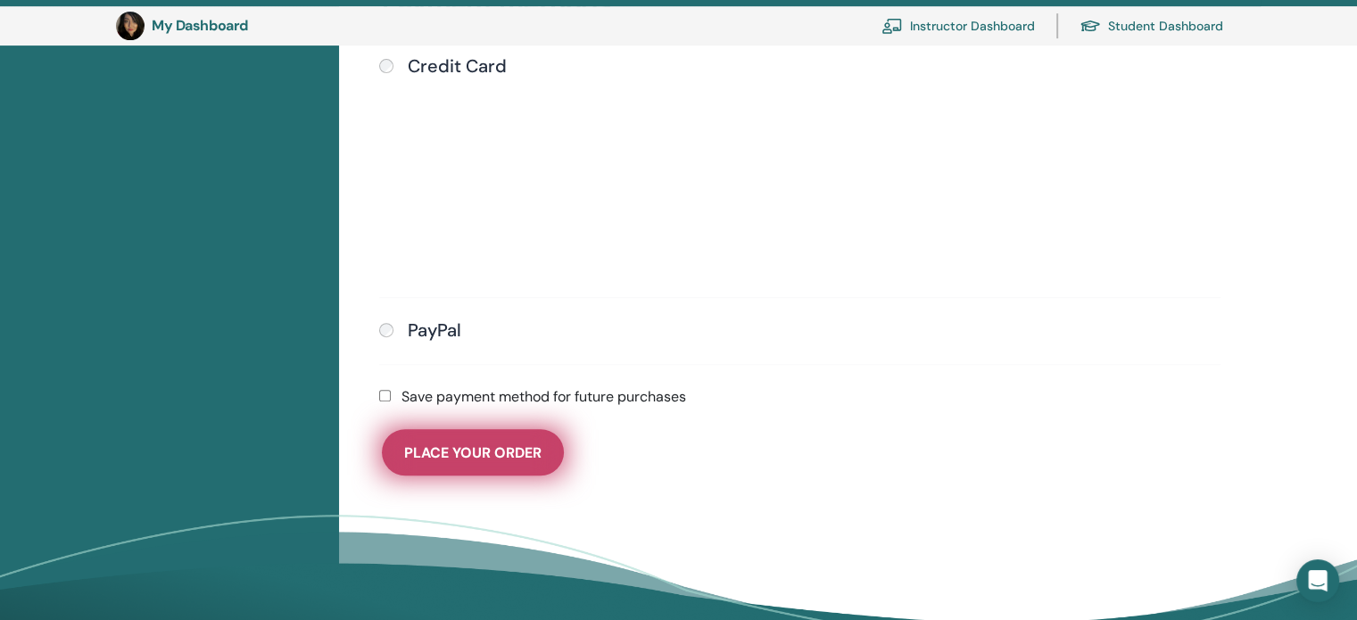
click at [493, 455] on span "Place Your Order" at bounding box center [472, 453] width 137 height 19
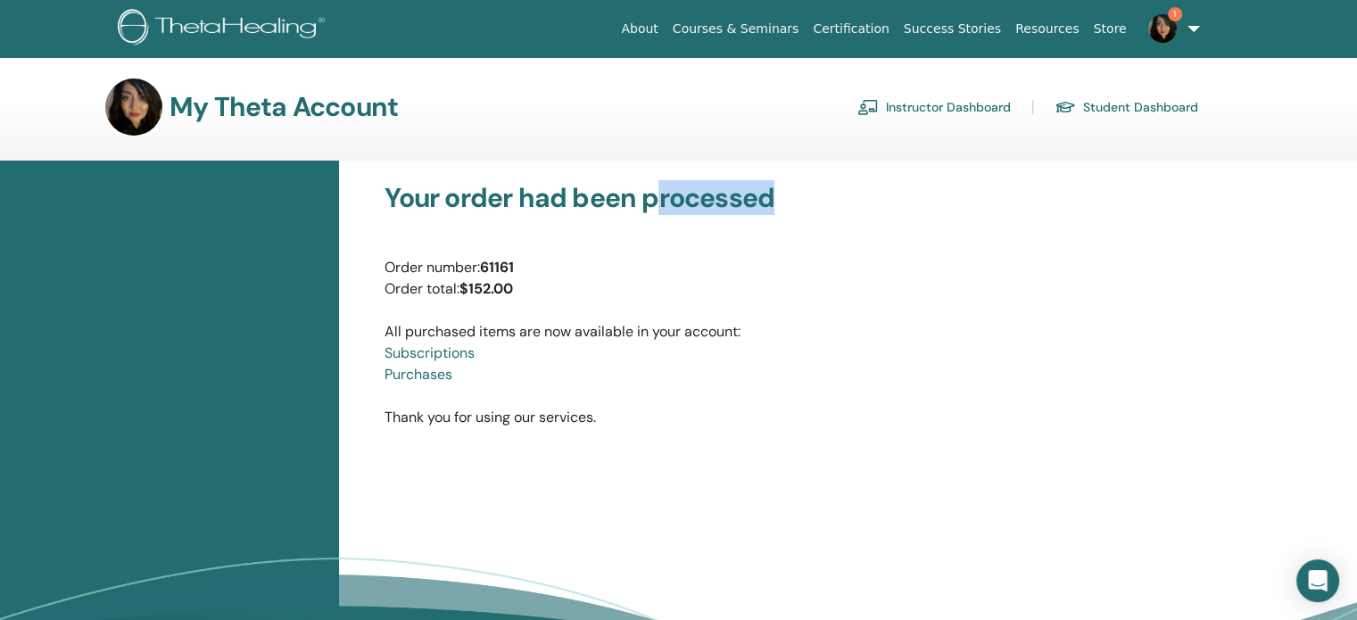
drag, startPoint x: 652, startPoint y: 195, endPoint x: 820, endPoint y: 195, distance: 167.8
click at [824, 199] on h3 "Your order had been processed" at bounding box center [800, 198] width 831 height 32
click at [1151, 28] on img at bounding box center [1163, 28] width 29 height 29
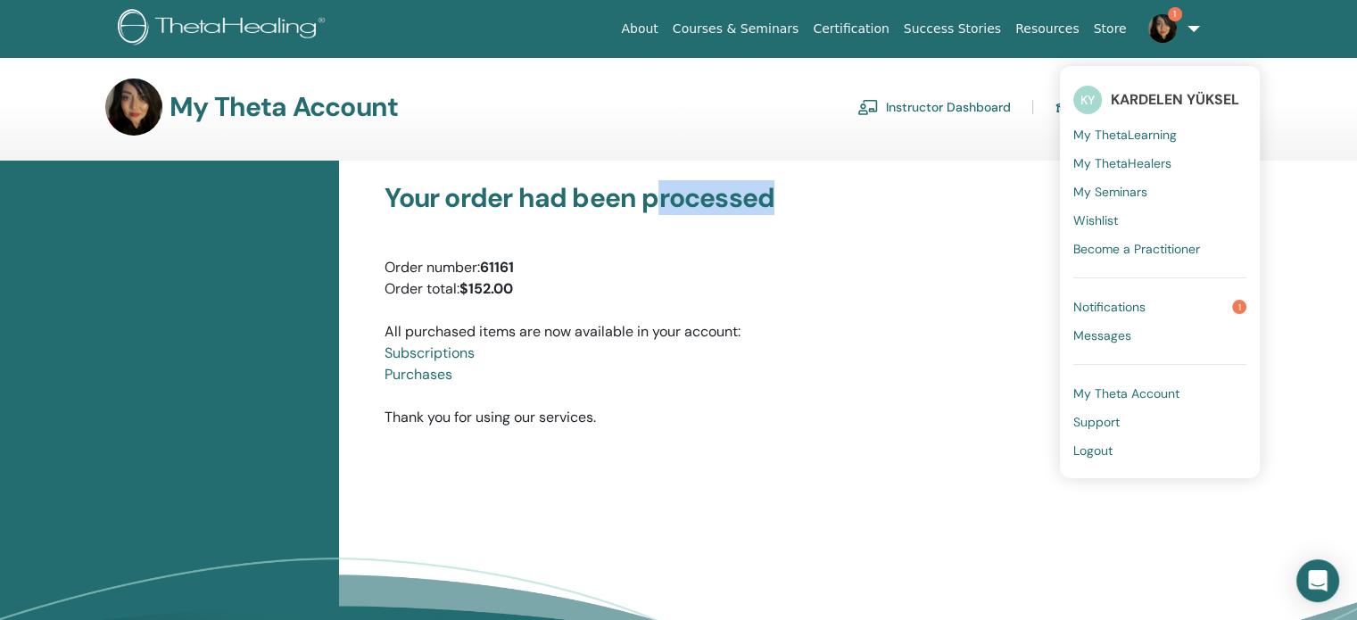
click at [1122, 305] on span "Notifications" at bounding box center [1110, 307] width 72 height 16
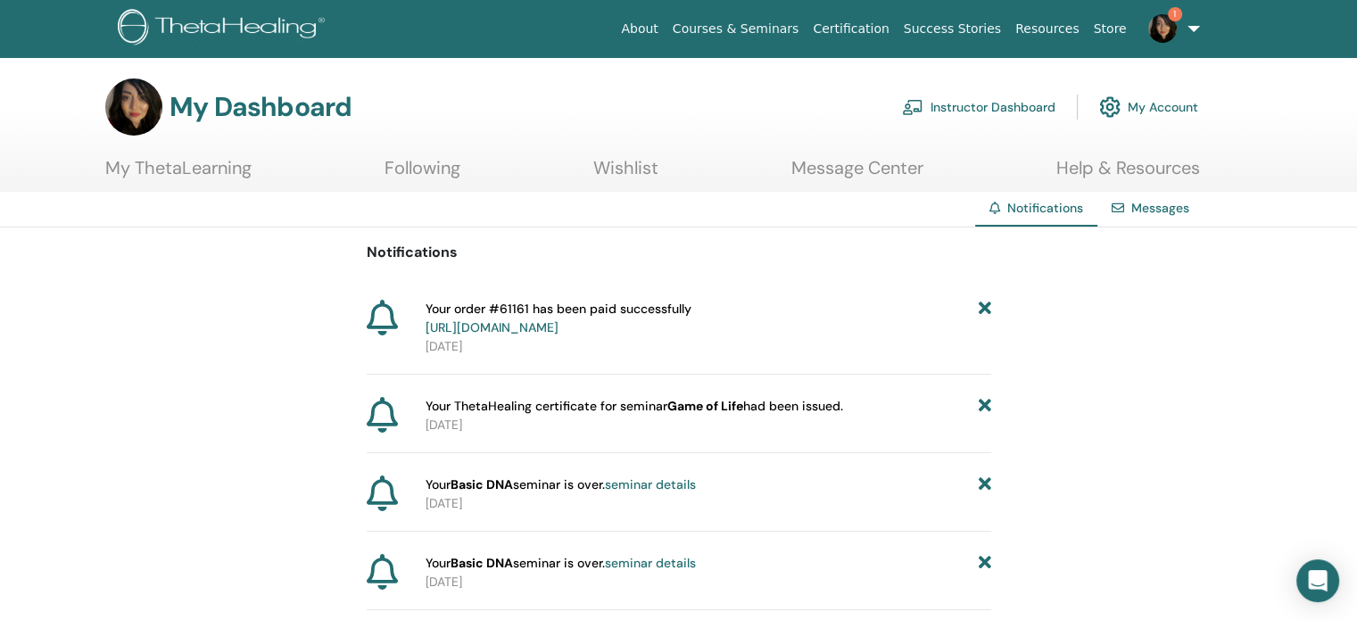
click at [1042, 31] on link "Resources" at bounding box center [1048, 28] width 79 height 33
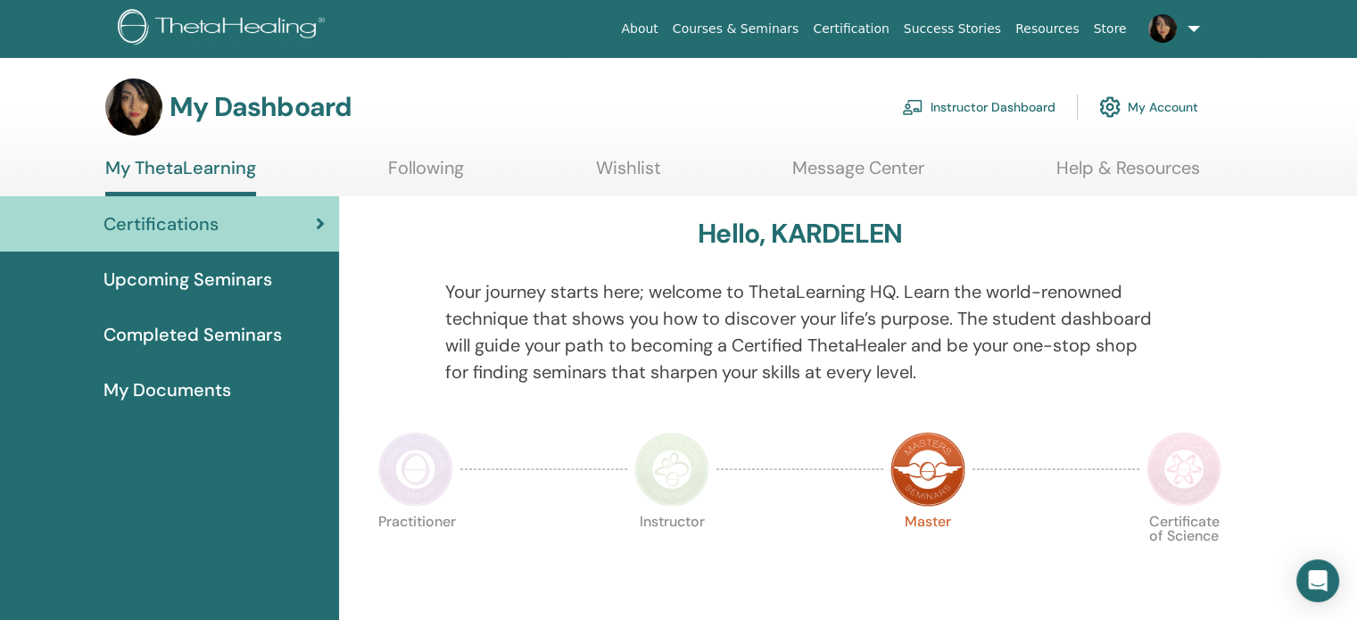
click at [1034, 105] on link "Instructor Dashboard" at bounding box center [979, 106] width 154 height 39
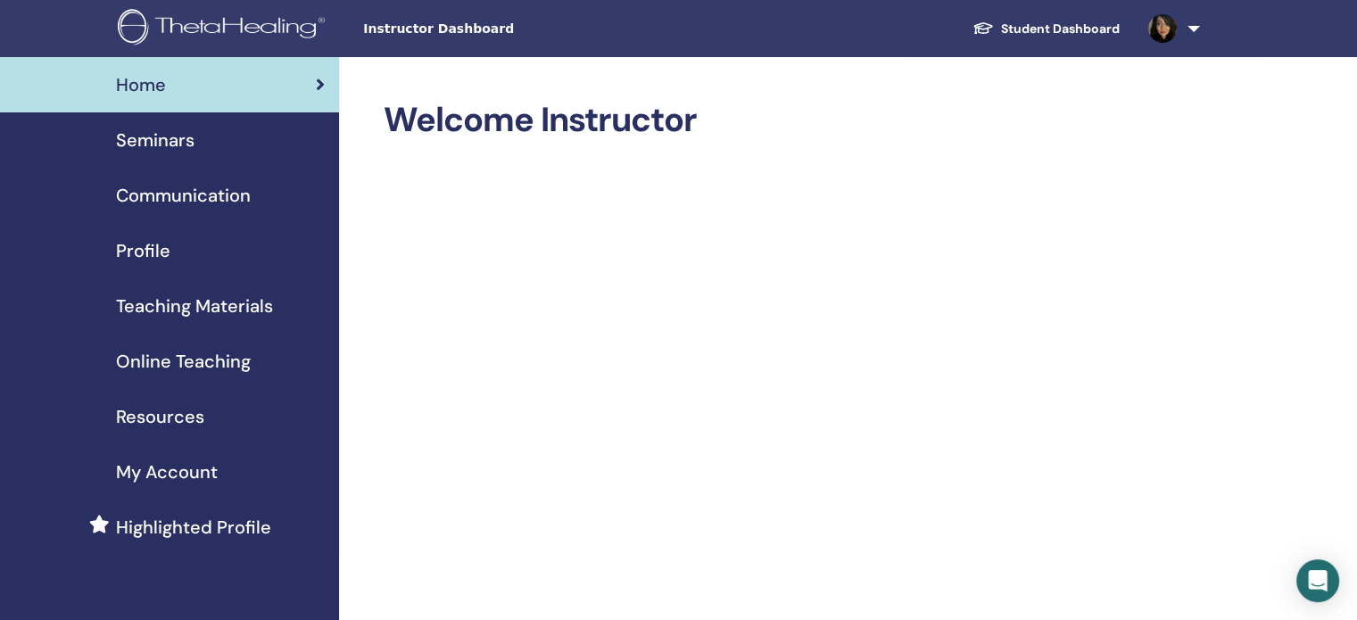
click at [150, 304] on span "Teaching Materials" at bounding box center [194, 306] width 157 height 27
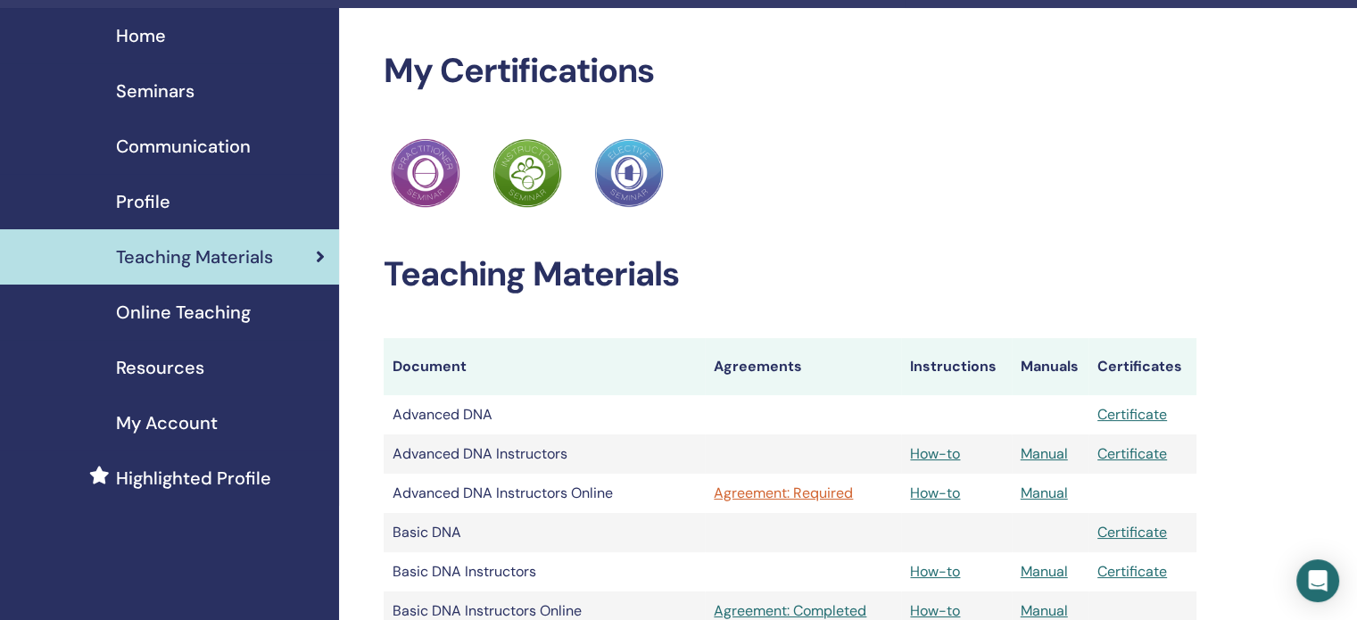
scroll to position [89, 0]
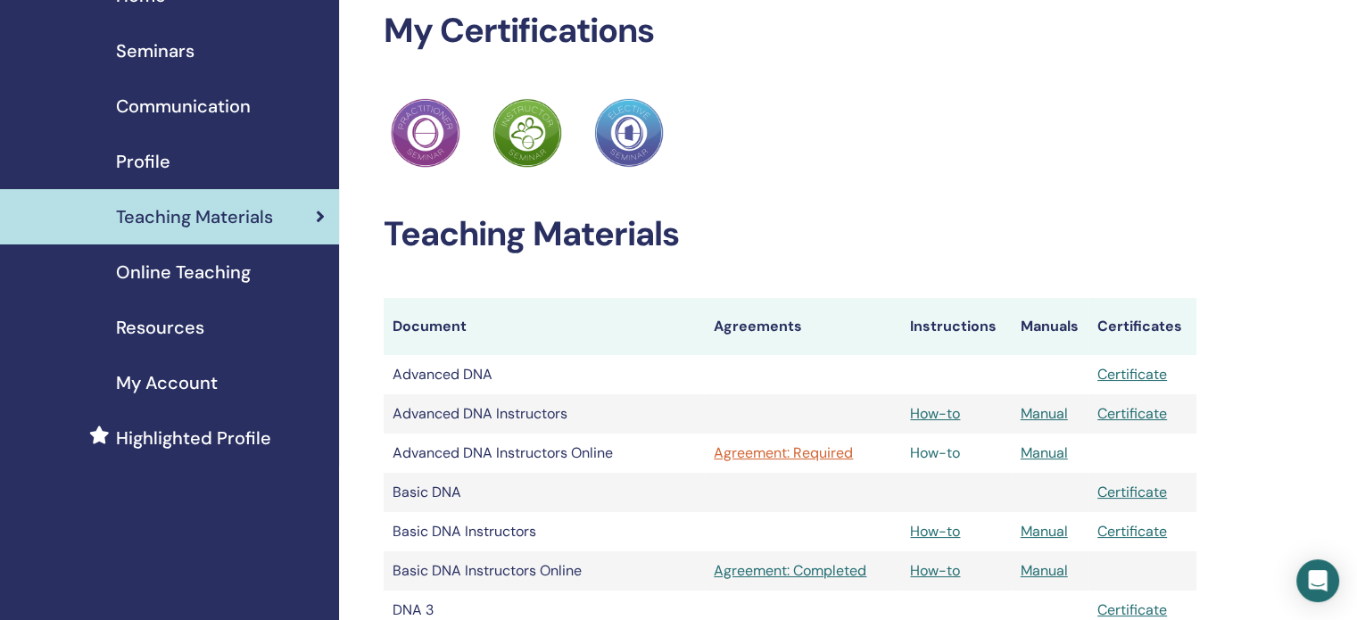
click at [953, 453] on link "How-to" at bounding box center [935, 453] width 50 height 19
